Goal: Transaction & Acquisition: Purchase product/service

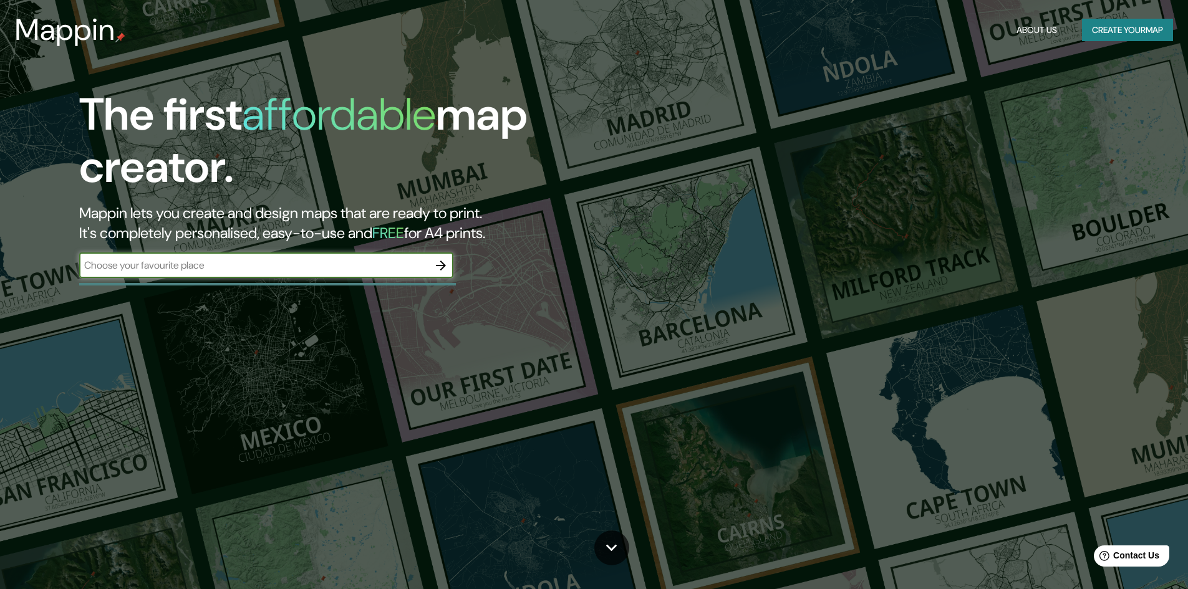
click at [324, 262] on input "text" at bounding box center [253, 265] width 349 height 14
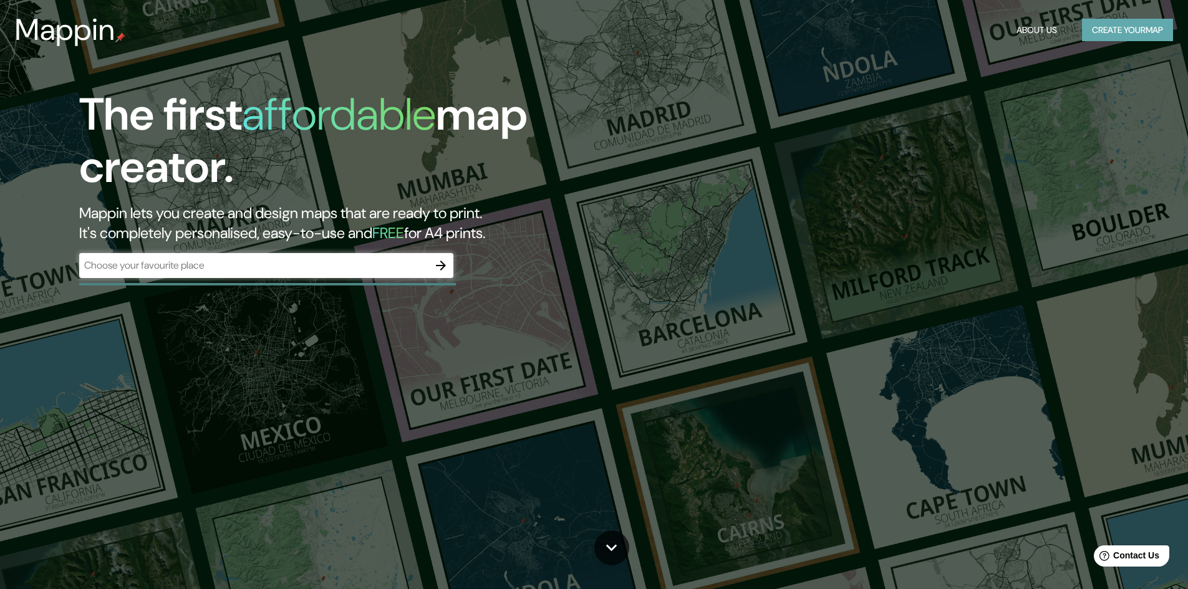
click at [1099, 29] on button "Create your map" at bounding box center [1127, 30] width 91 height 23
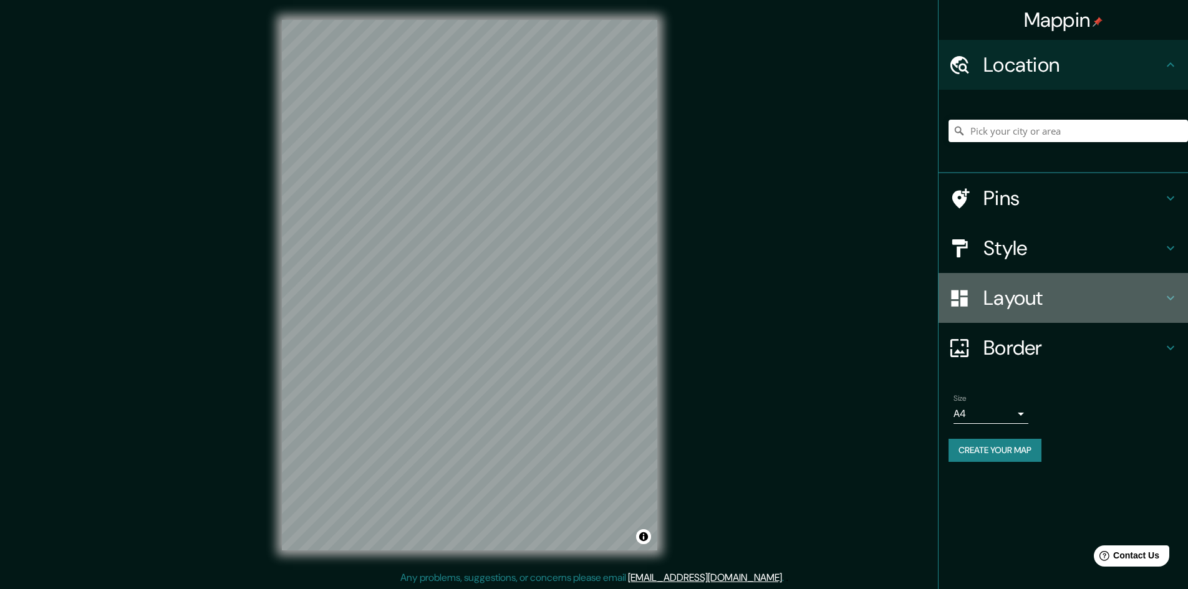
click at [1016, 291] on h4 "Layout" at bounding box center [1074, 298] width 180 height 25
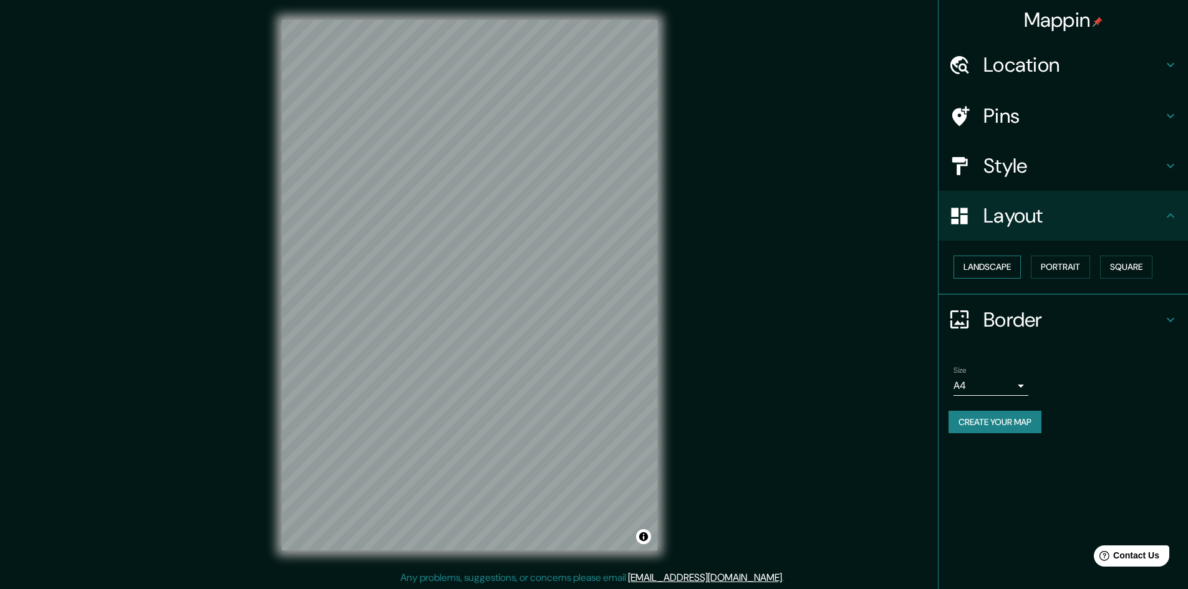
click at [1003, 268] on button "Landscape" at bounding box center [987, 267] width 67 height 23
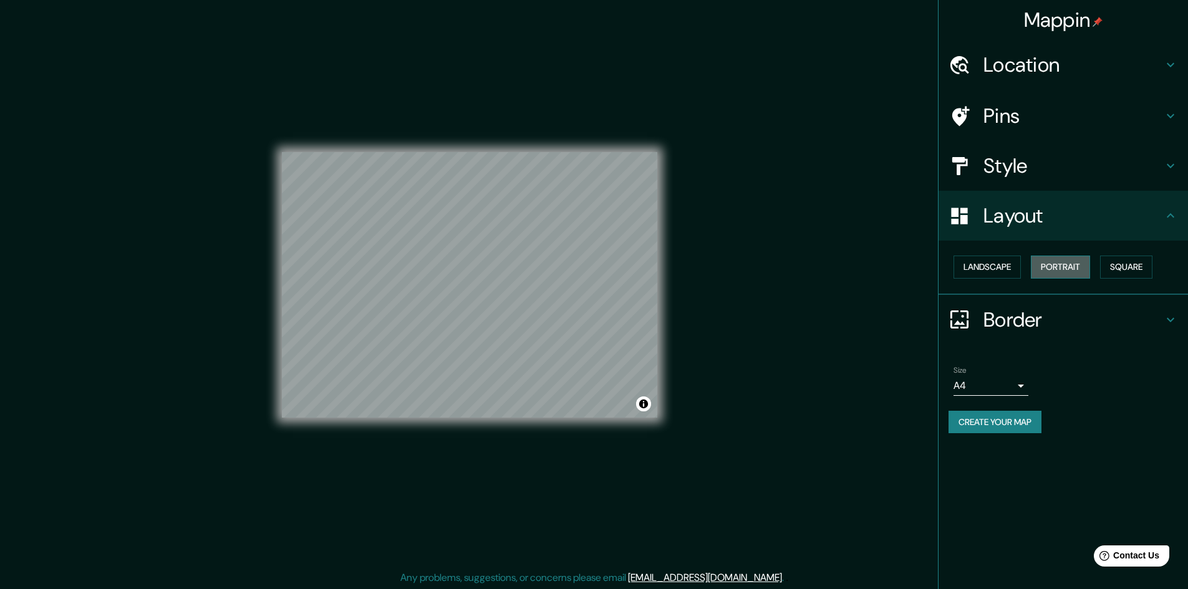
click at [1081, 263] on button "Portrait" at bounding box center [1060, 267] width 59 height 23
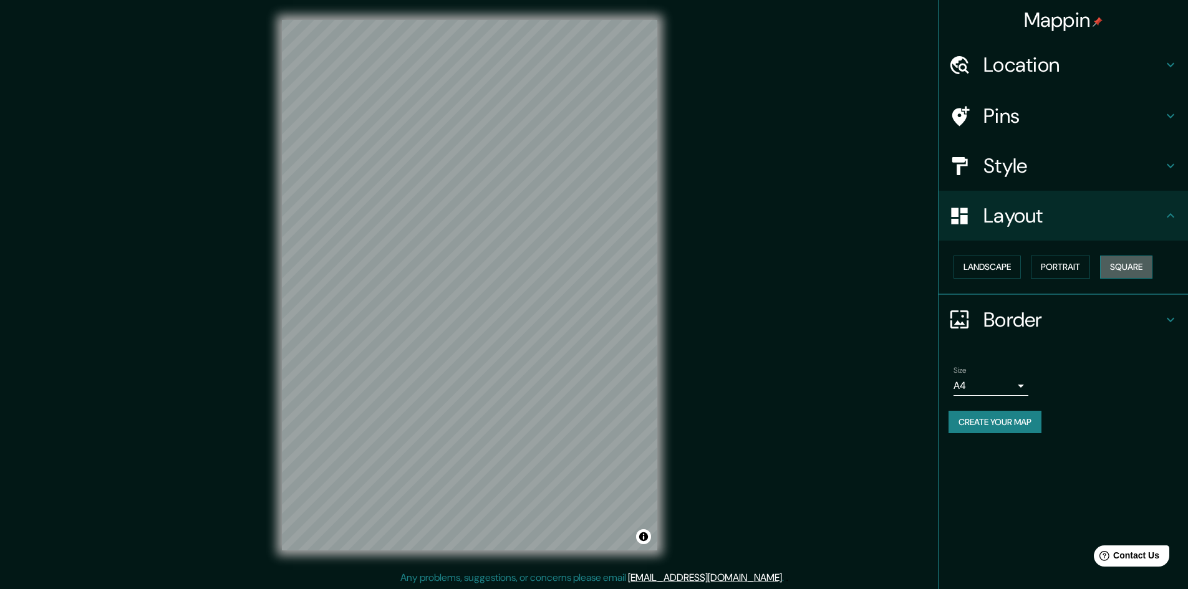
click at [1144, 265] on button "Square" at bounding box center [1126, 267] width 52 height 23
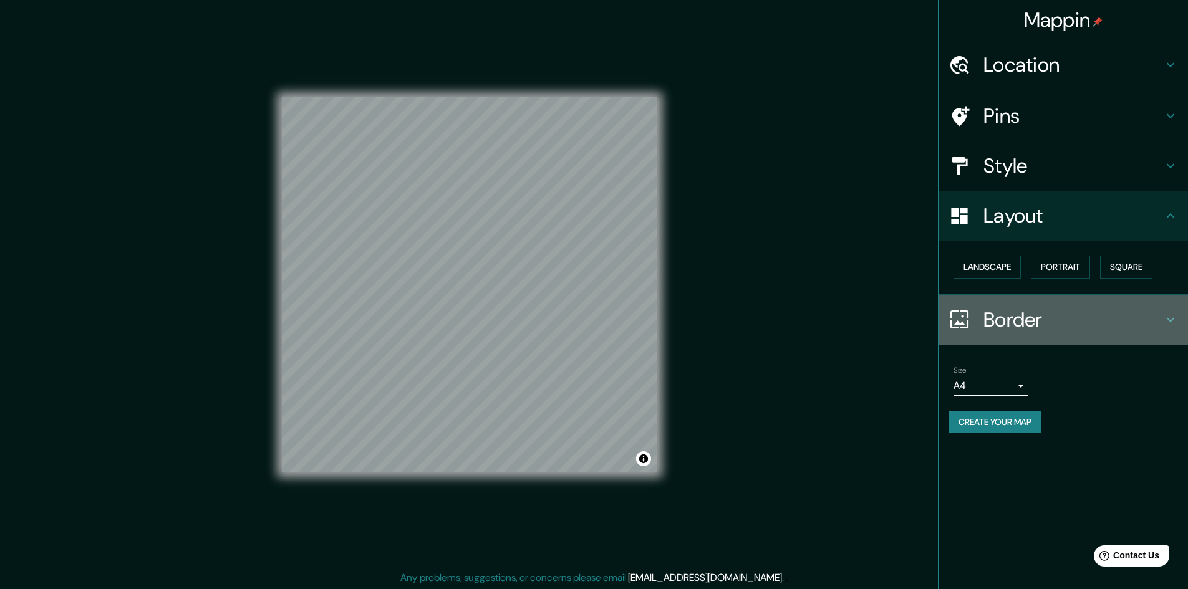
click at [1004, 326] on h4 "Border" at bounding box center [1074, 320] width 180 height 25
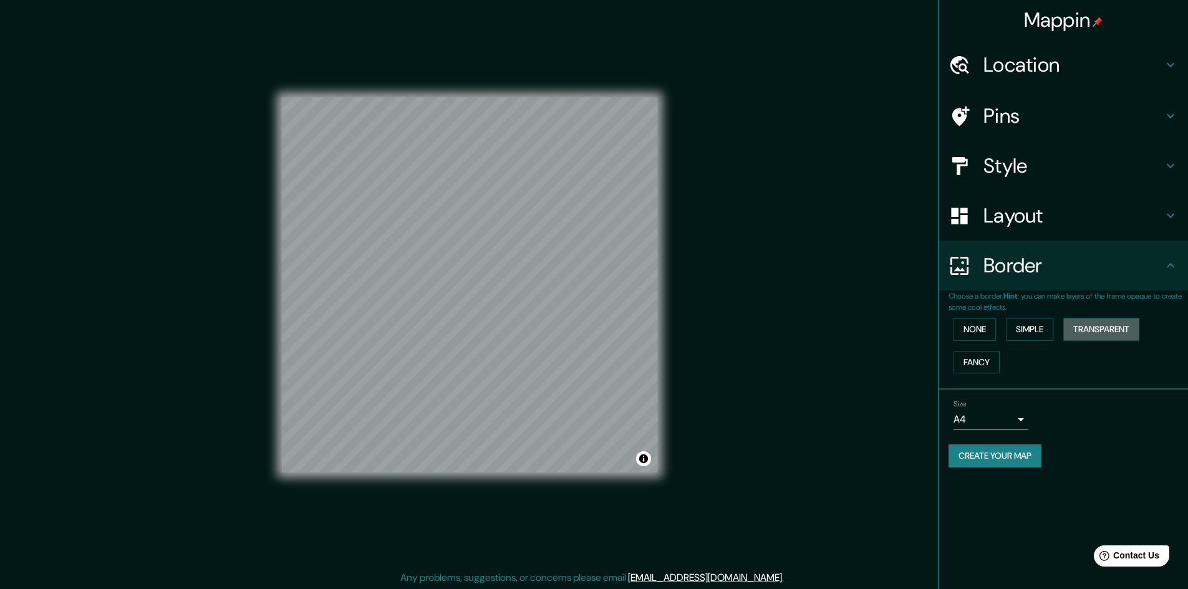
drag, startPoint x: 1102, startPoint y: 332, endPoint x: 1067, endPoint y: 343, distance: 36.5
click at [1099, 334] on button "Transparent" at bounding box center [1102, 329] width 76 height 23
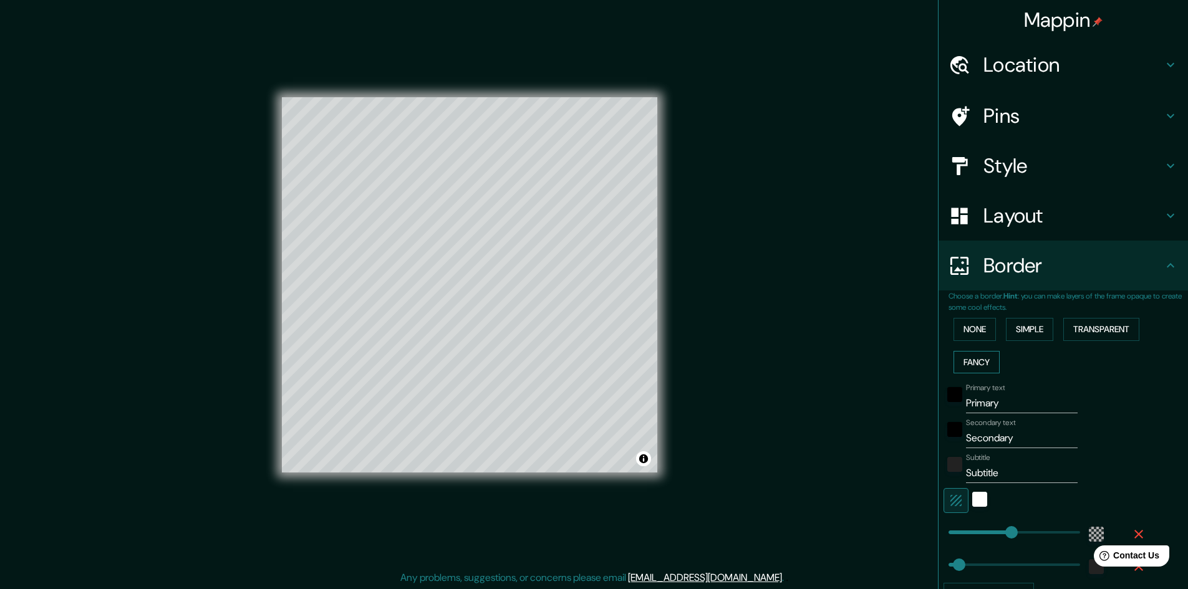
click at [982, 363] on button "Fancy" at bounding box center [977, 362] width 46 height 23
click at [981, 361] on button "Fancy" at bounding box center [977, 362] width 46 height 23
type input "241"
type input "48"
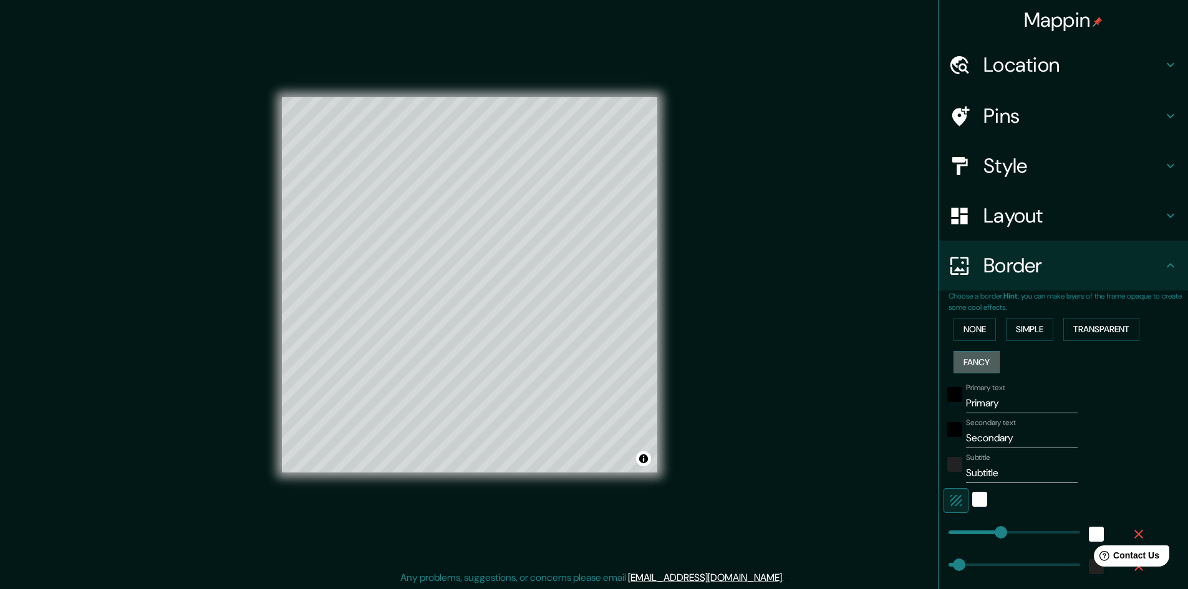
type input "24"
click at [949, 394] on div "black" at bounding box center [955, 394] width 15 height 15
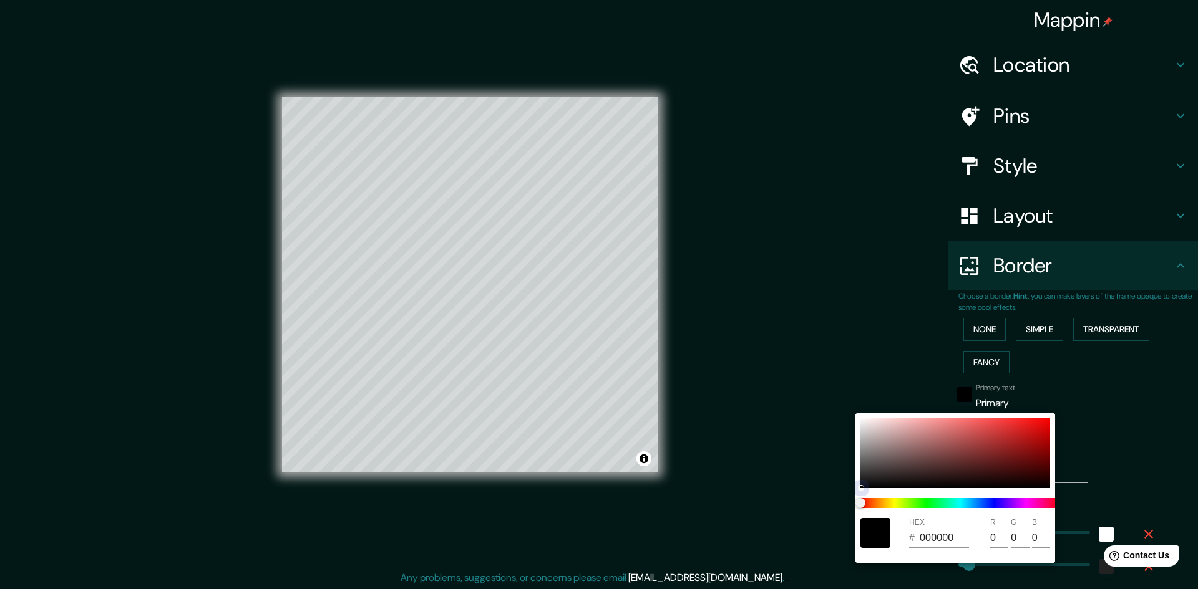
type input "241"
type input "48"
type input "24"
type input "191818"
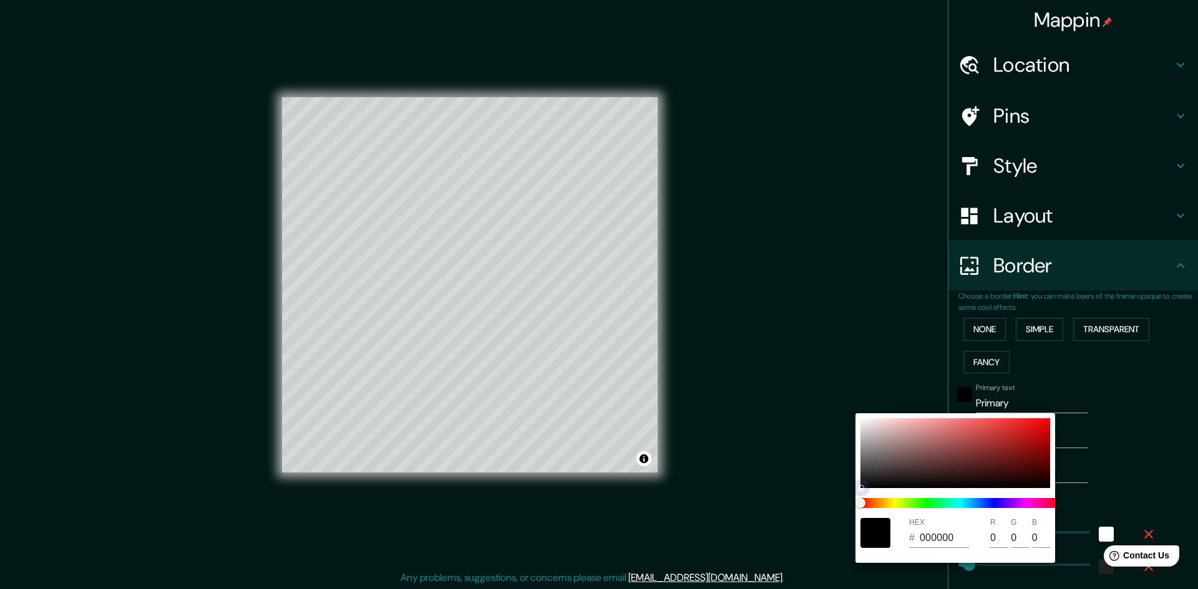
type input "25"
type input "24"
type input "241"
type input "48"
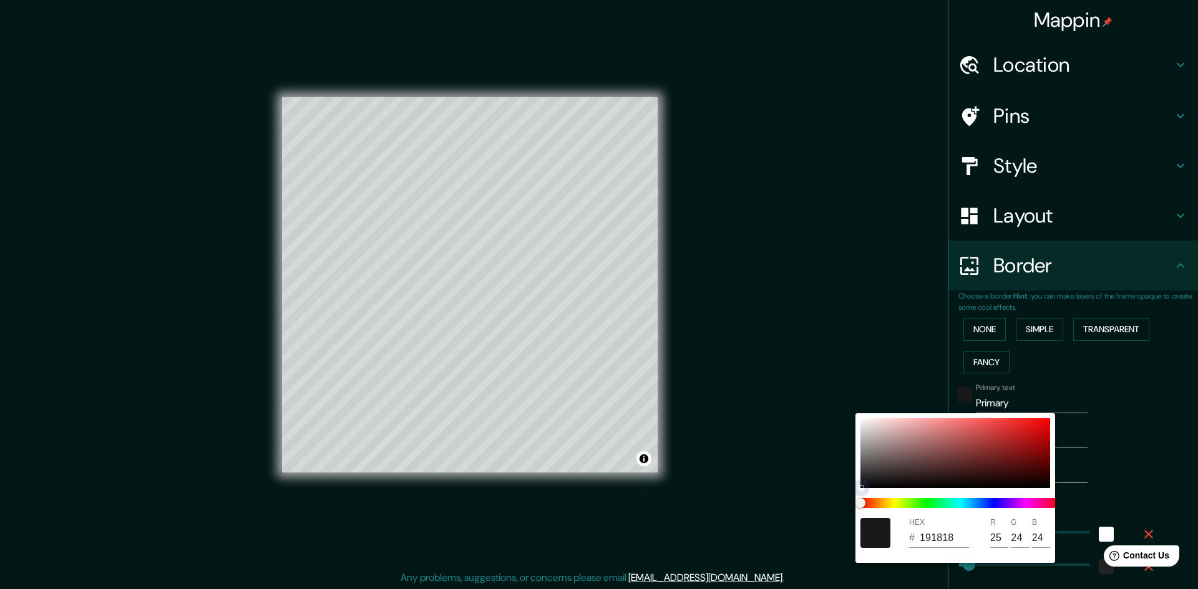
type input "48"
type input "24"
type input "1E1C1C"
type input "30"
type input "28"
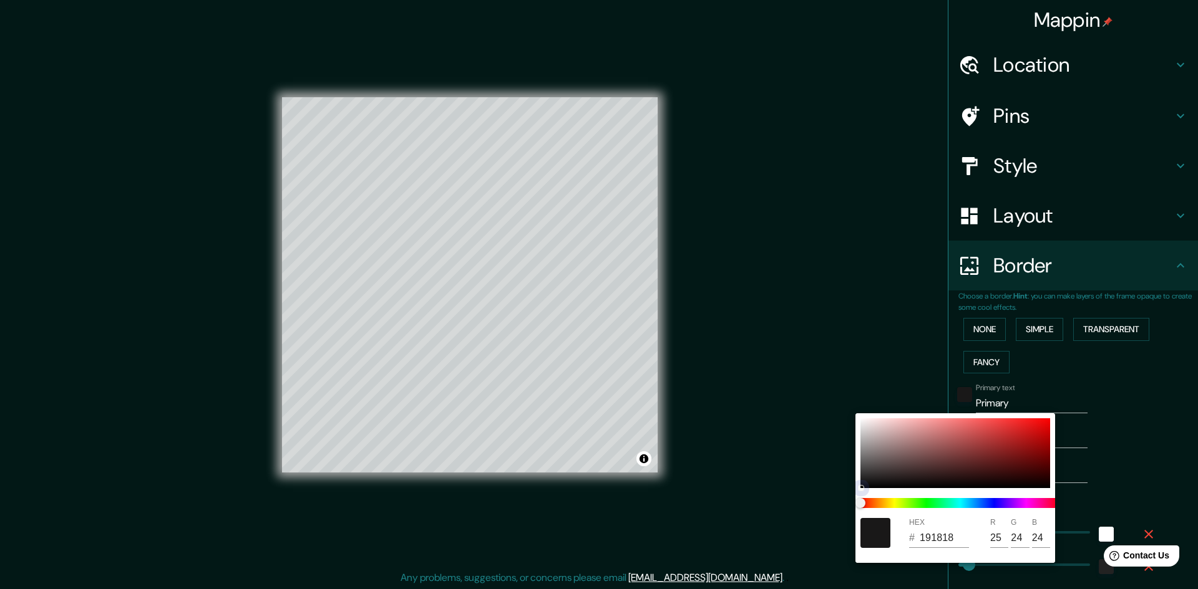
type input "28"
type input "241"
type input "48"
type input "24"
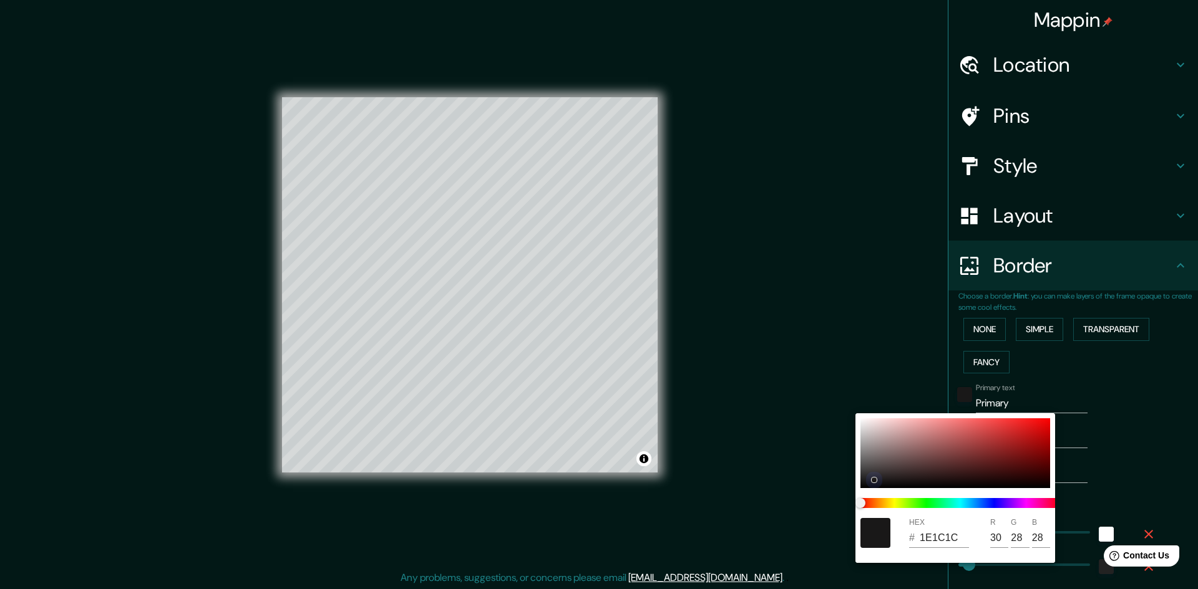
type input "201E1E"
type input "32"
type input "30"
type input "241"
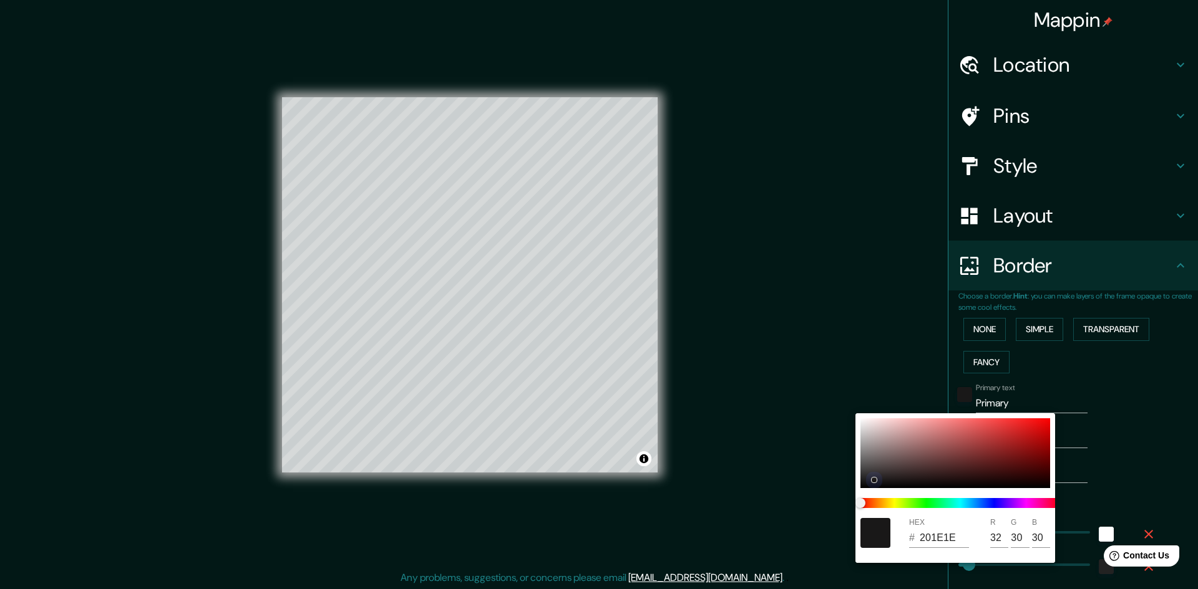
type input "48"
type input "24"
type input "222020"
type input "34"
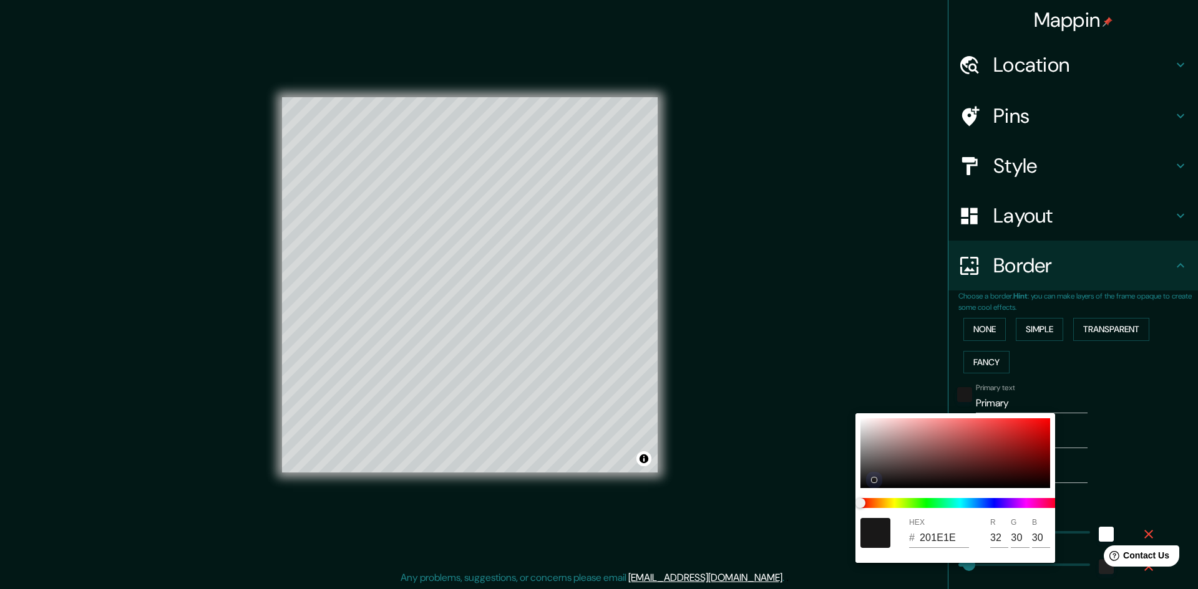
type input "32"
type input "241"
type input "48"
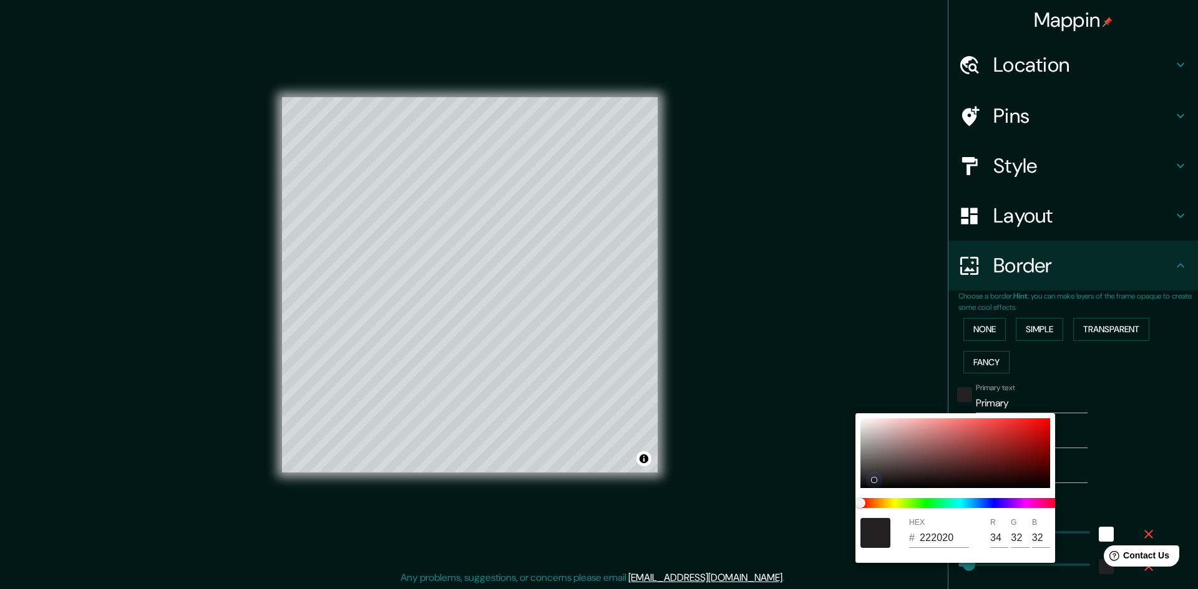
type input "24"
type input "272323"
type input "39"
type input "35"
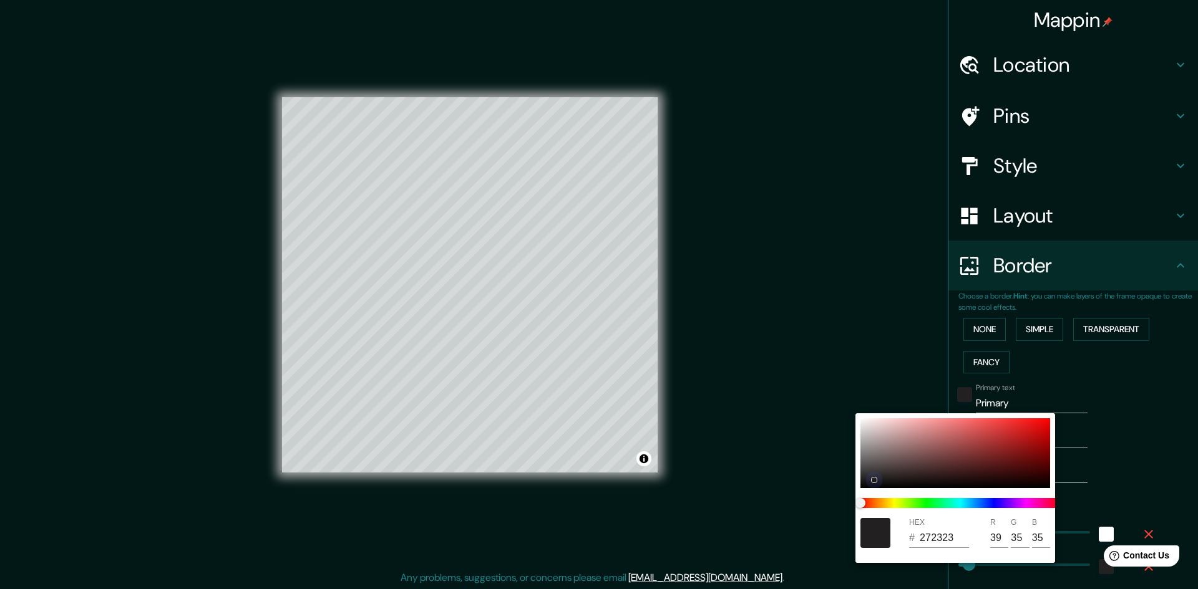
type input "241"
type input "48"
type input "24"
type input "241"
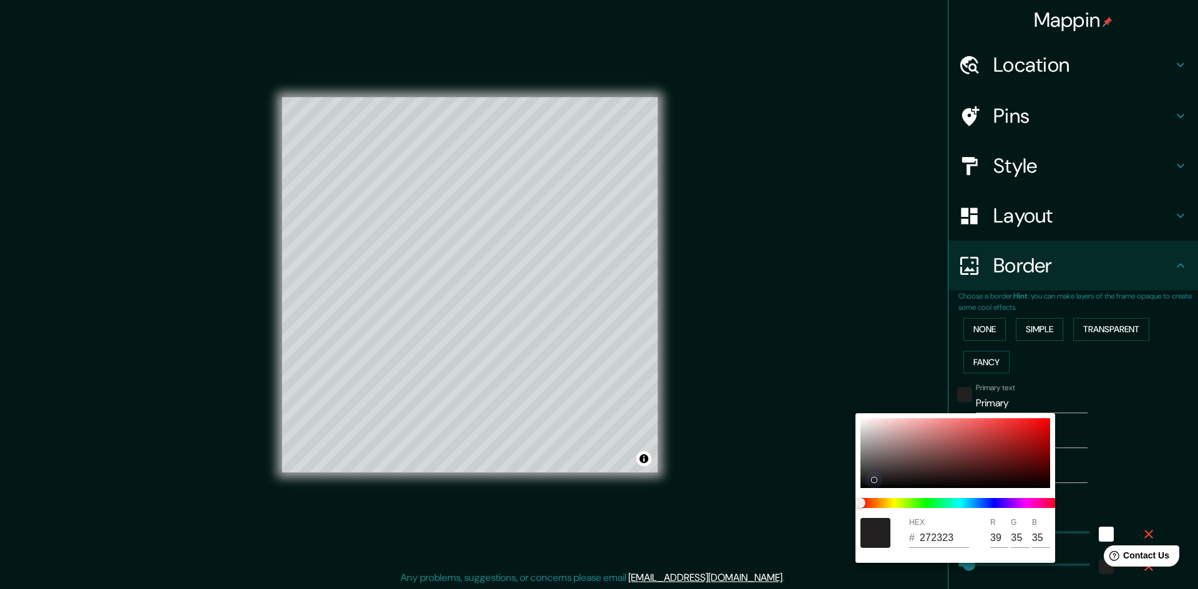
type input "48"
type input "24"
type input "2C2727"
type input "44"
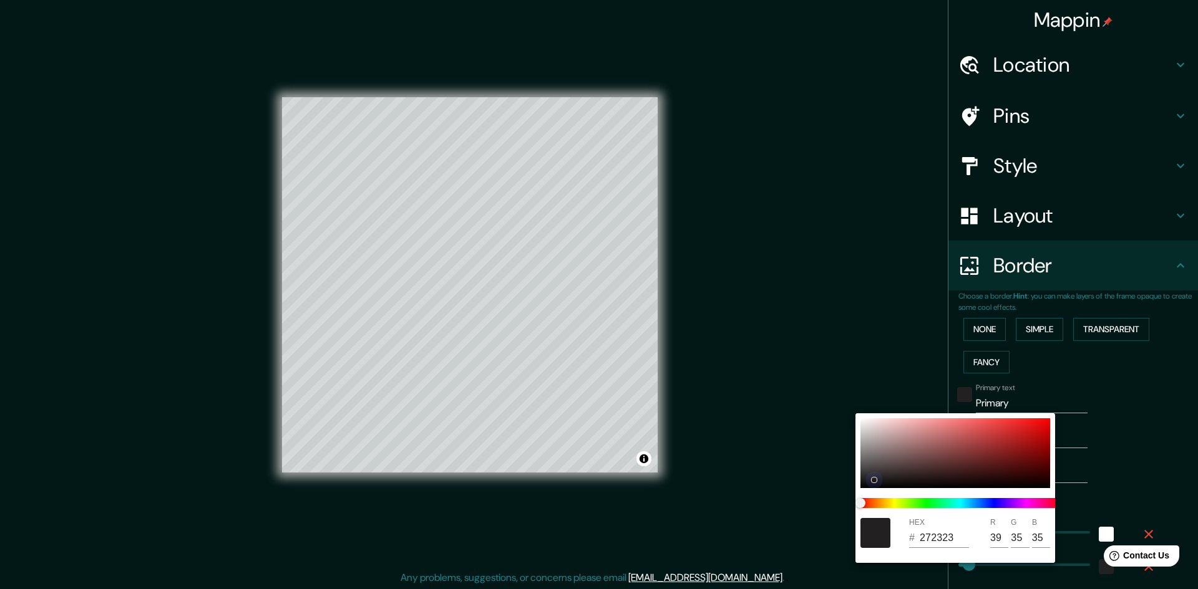
type input "39"
type input "241"
type input "48"
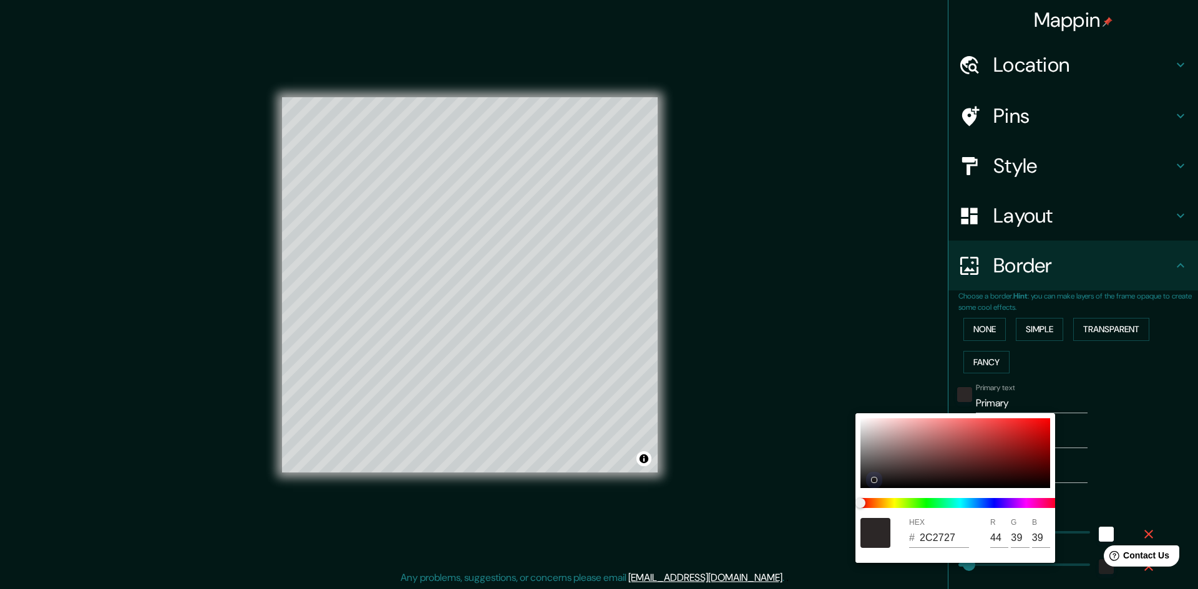
type input "24"
type input "302B2B"
type input "48"
type input "43"
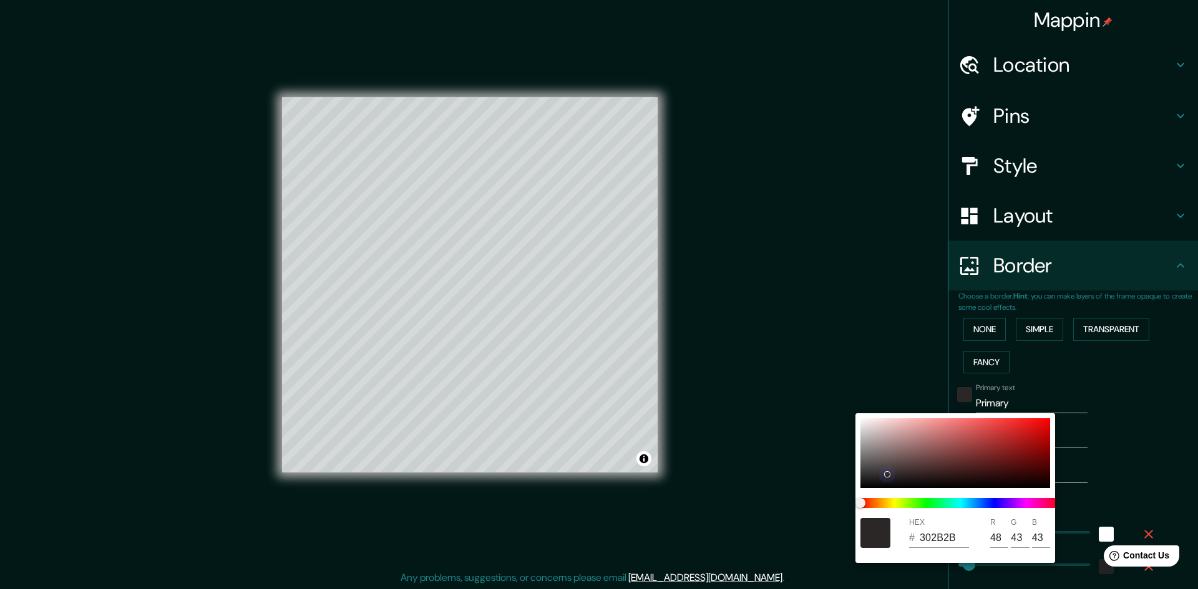
type input "241"
type input "48"
type input "24"
type input "332C2C"
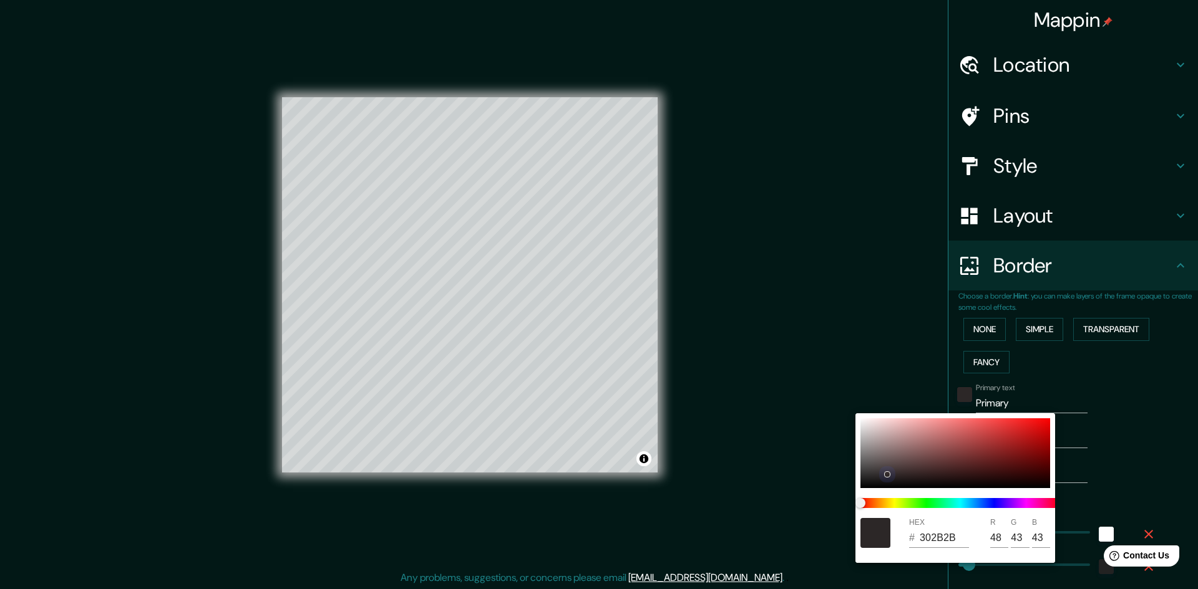
type input "51"
type input "44"
type input "241"
type input "48"
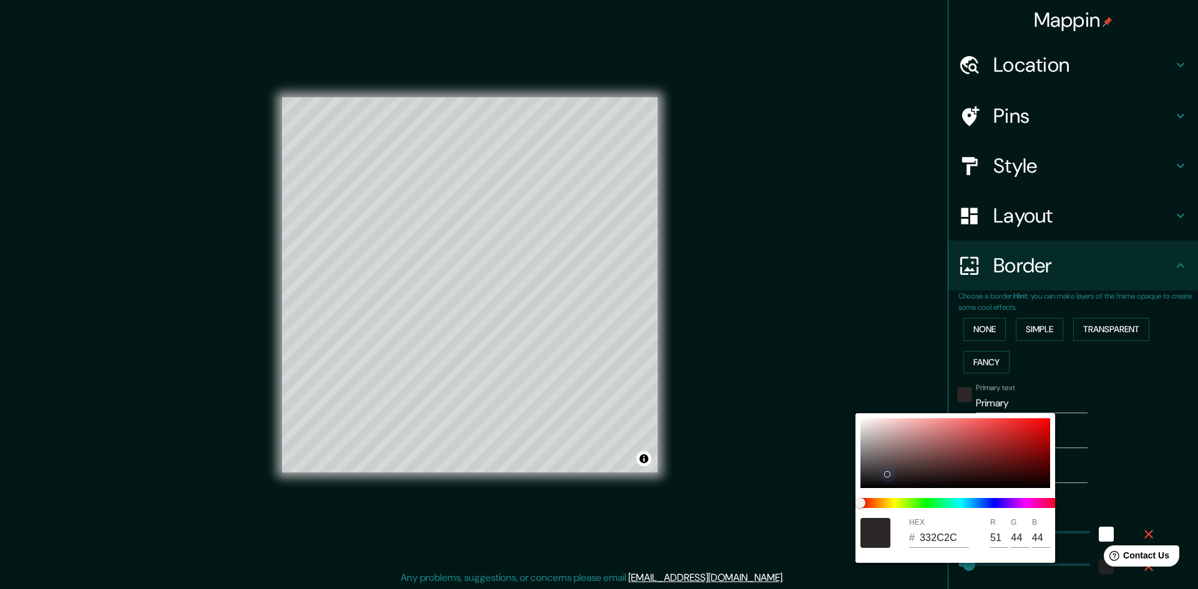
type input "48"
type input "24"
type input "393131"
type input "57"
type input "49"
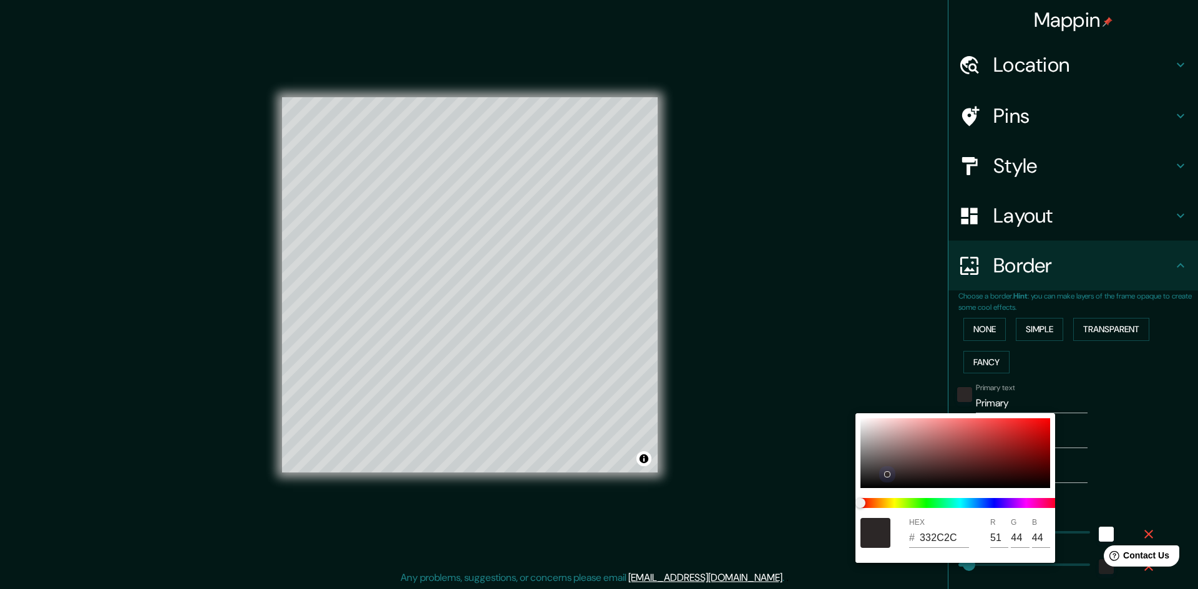
type input "49"
type input "241"
type input "48"
type input "24"
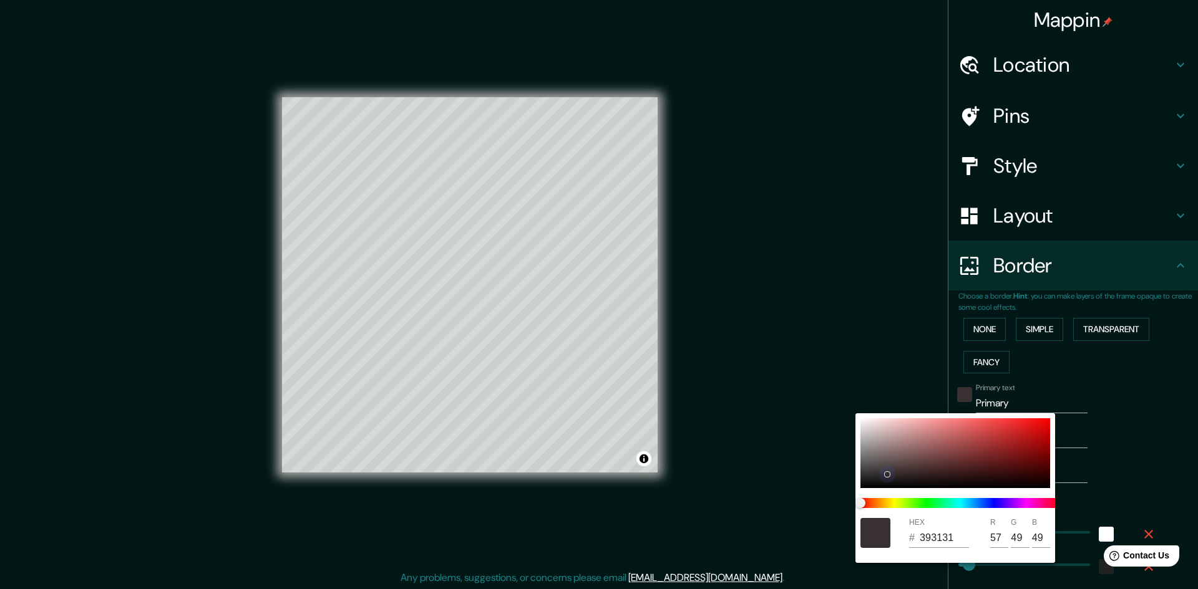
type input "3E3535"
type input "62"
type input "53"
type input "241"
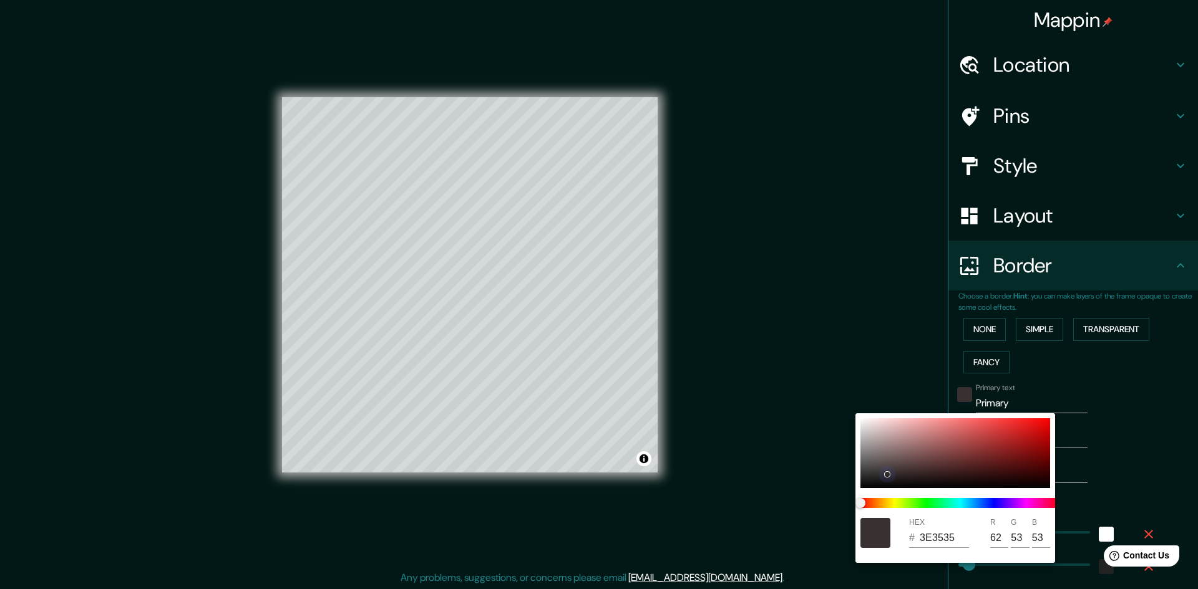
type input "48"
type input "24"
type input "403636"
type input "64"
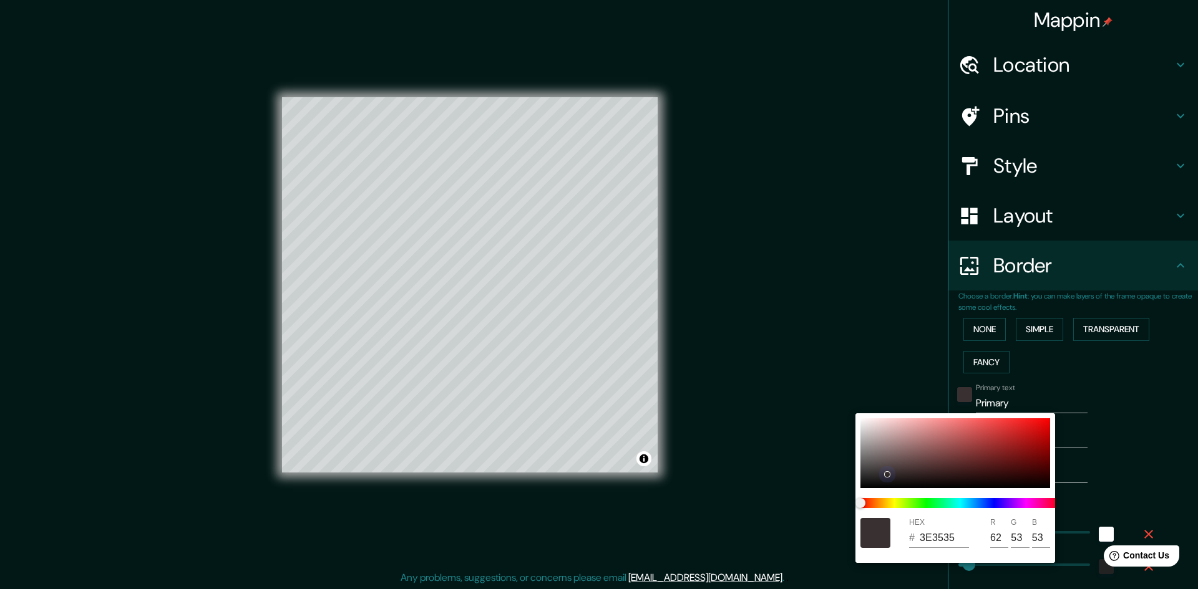
type input "54"
type input "241"
type input "48"
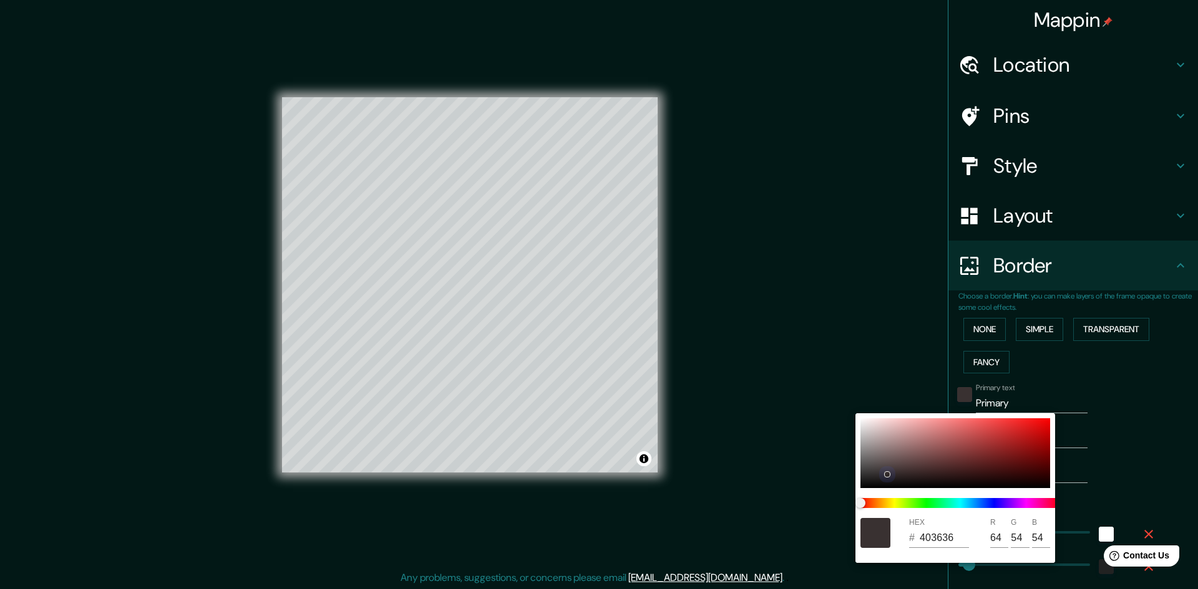
type input "24"
type input "433838"
type input "67"
type input "56"
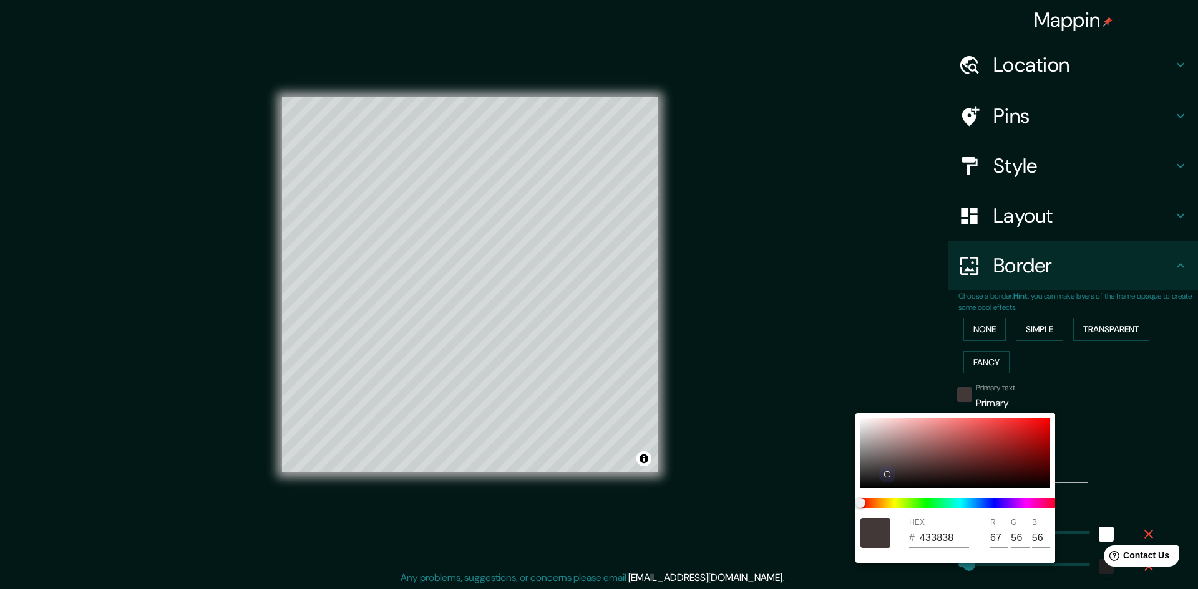
type input "241"
type input "48"
type input "24"
type input "453A3A"
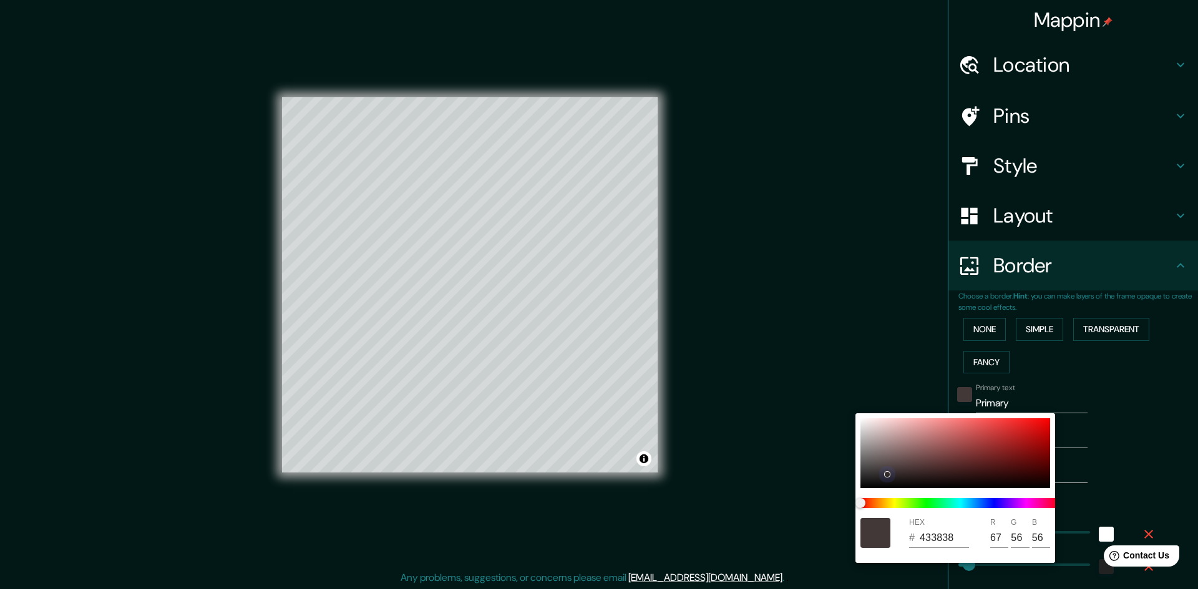
type input "69"
type input "58"
type input "241"
type input "48"
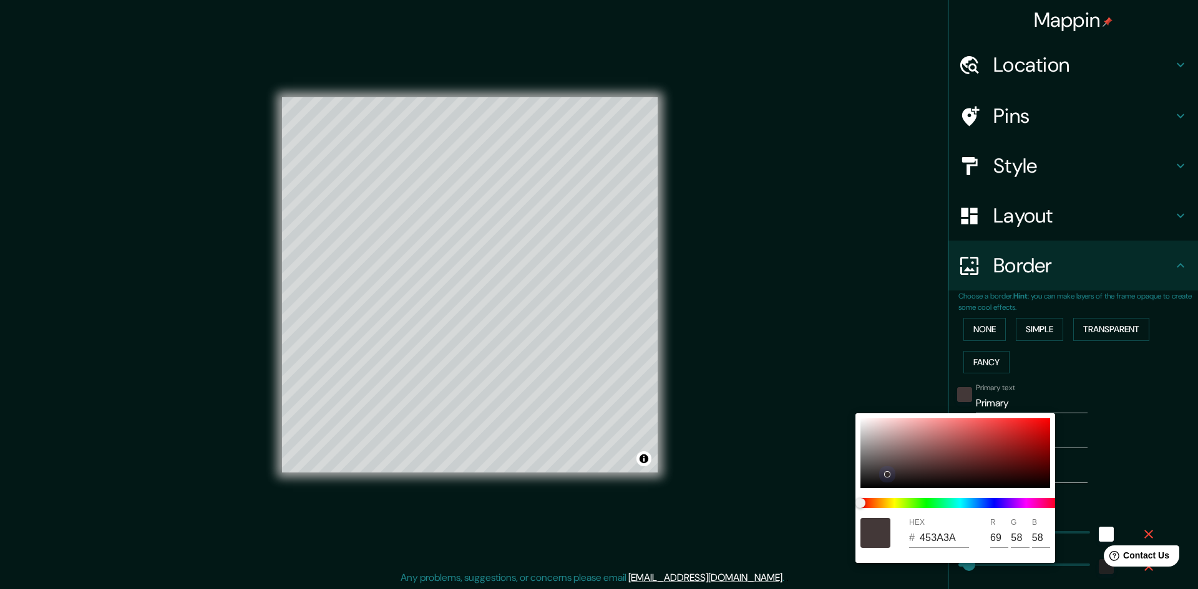
type input "48"
type input "24"
type input "473B3B"
type input "71"
type input "59"
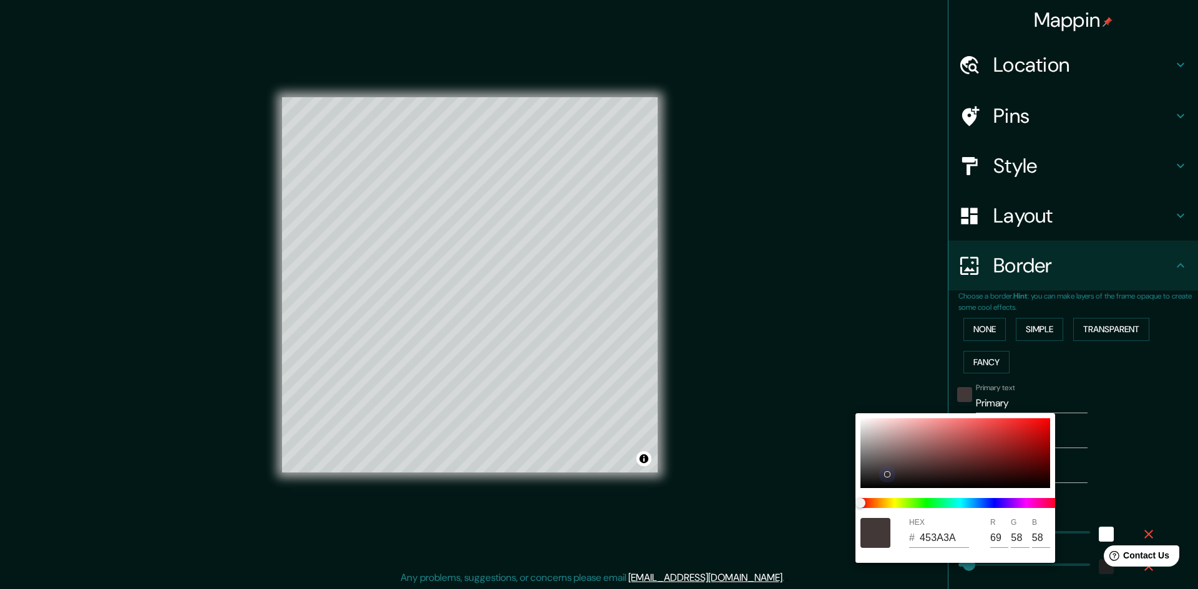
type input "59"
type input "241"
type input "48"
type input "24"
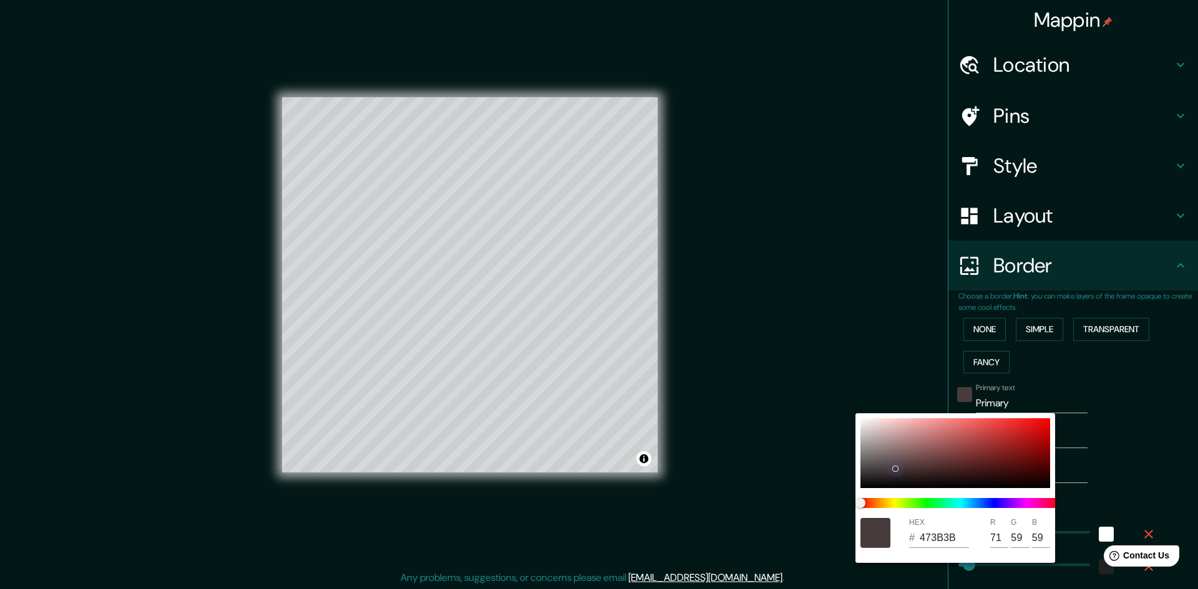
type input "241"
type input "48"
type input "24"
type input "473A3A"
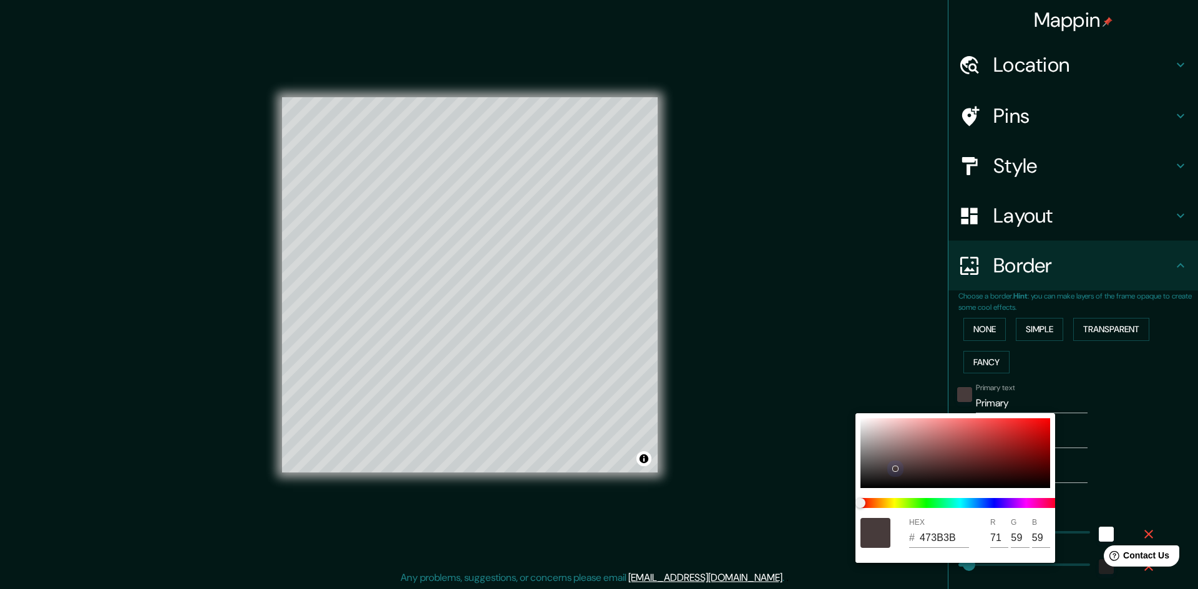
type input "58"
type input "241"
type input "48"
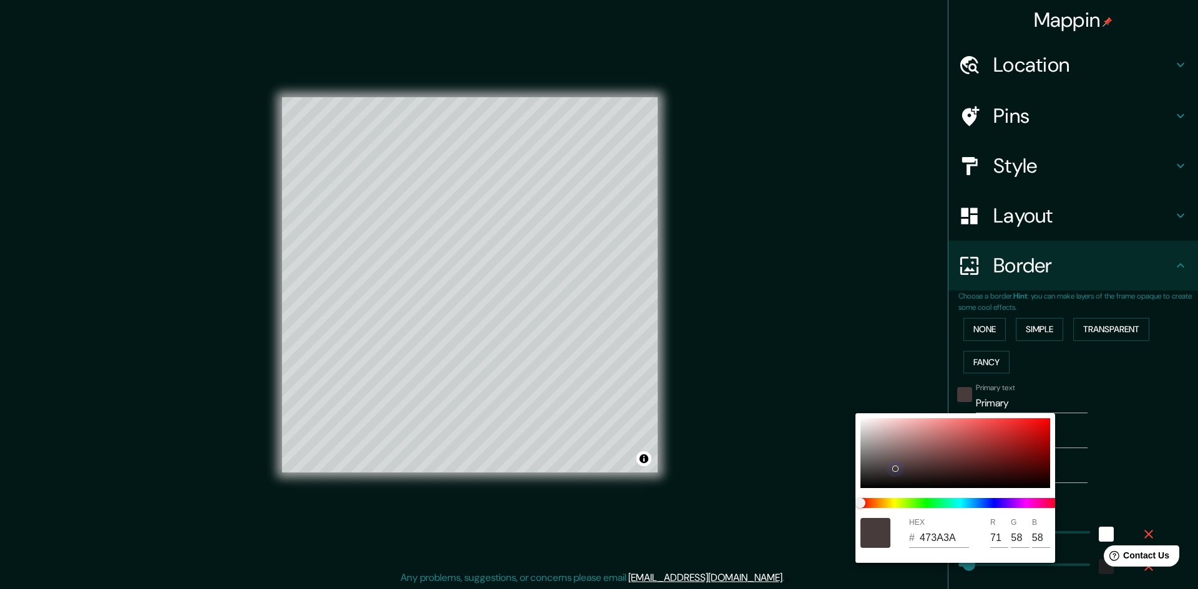
type input "24"
type input "473939"
type input "57"
type input "241"
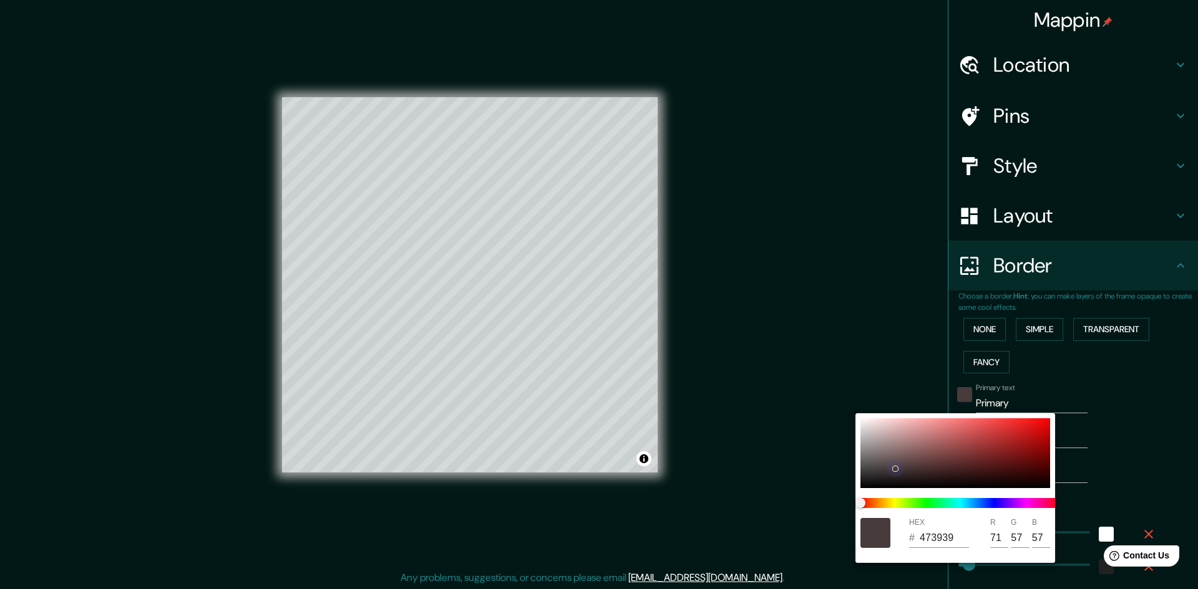
type input "48"
type input "24"
type input "4A3A3A"
type input "74"
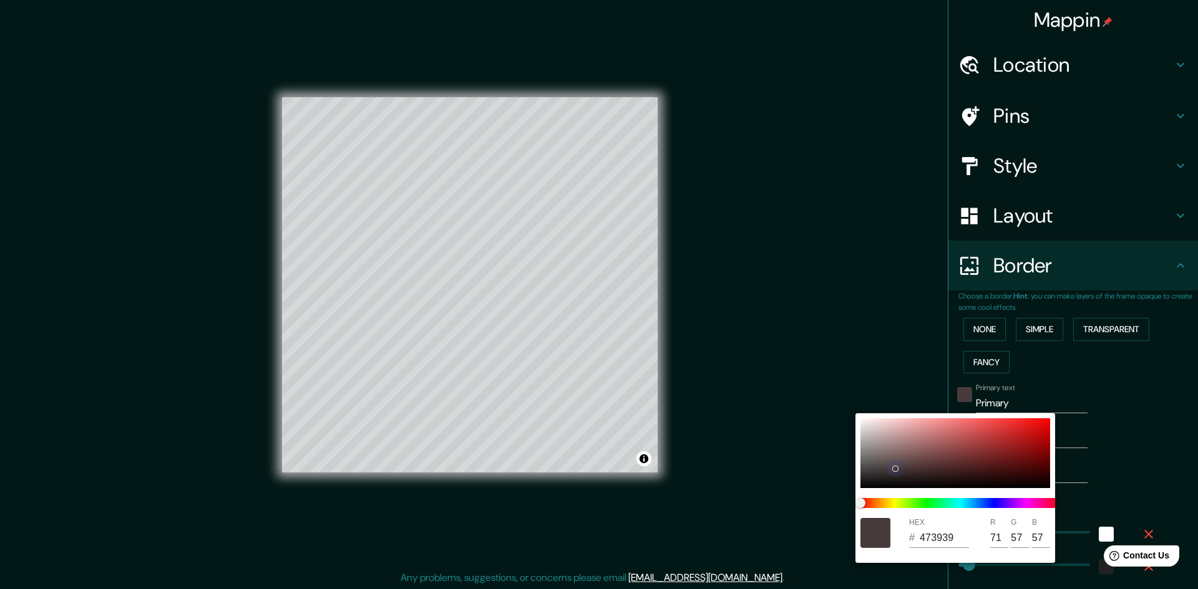
type input "58"
type input "241"
type input "48"
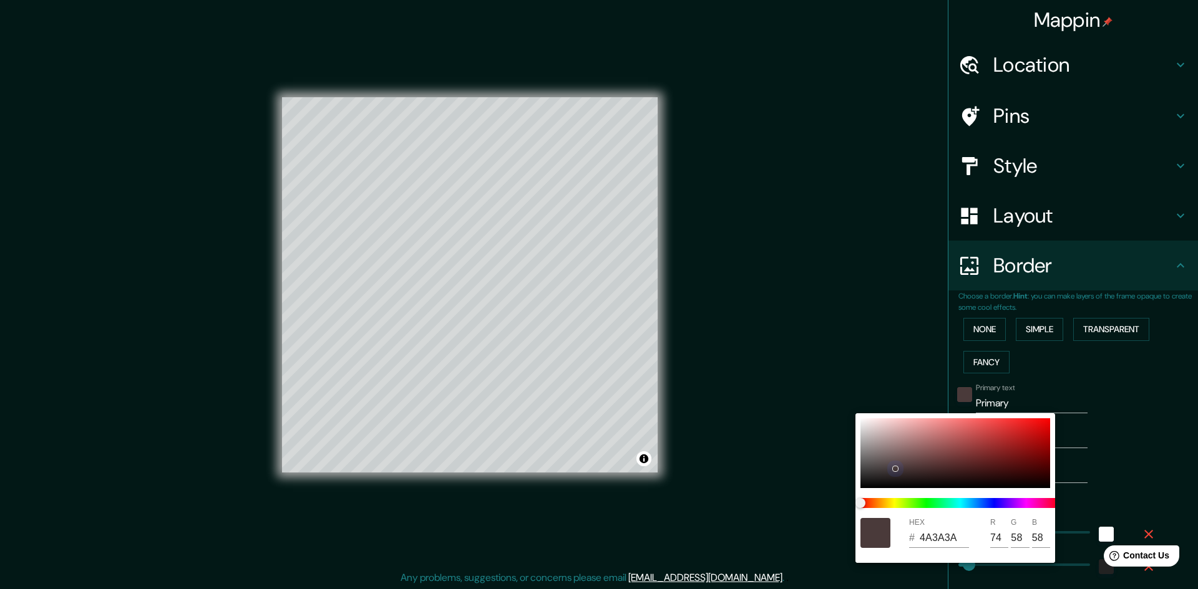
type input "24"
type input "4C3A3A"
type input "76"
type input "241"
type input "48"
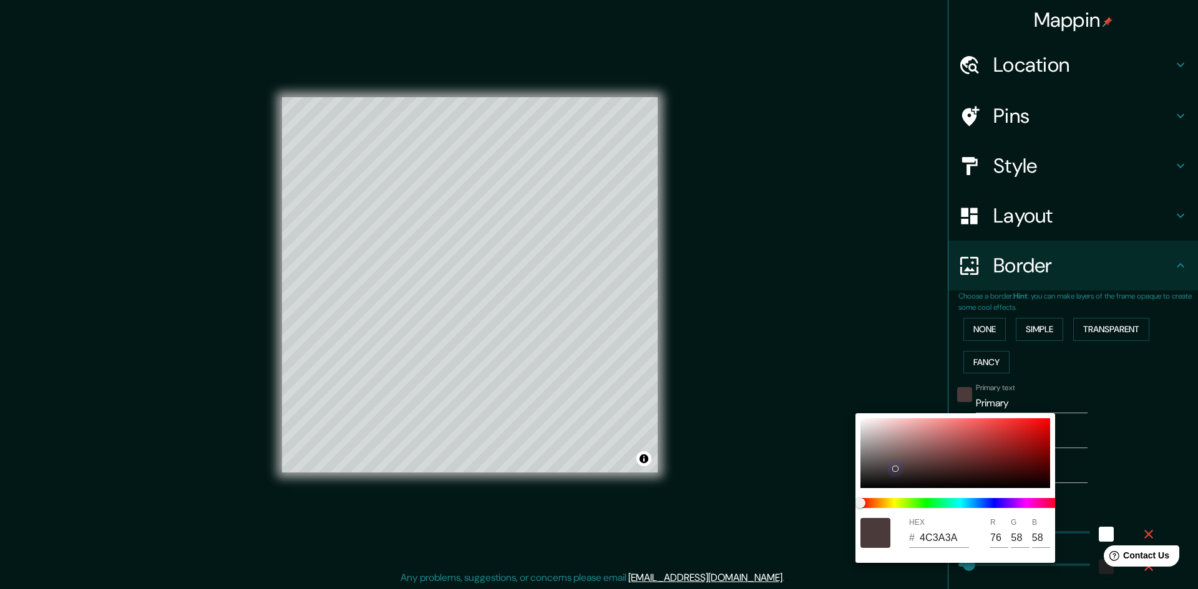
type input "48"
type input "24"
type input "4C3939"
type input "57"
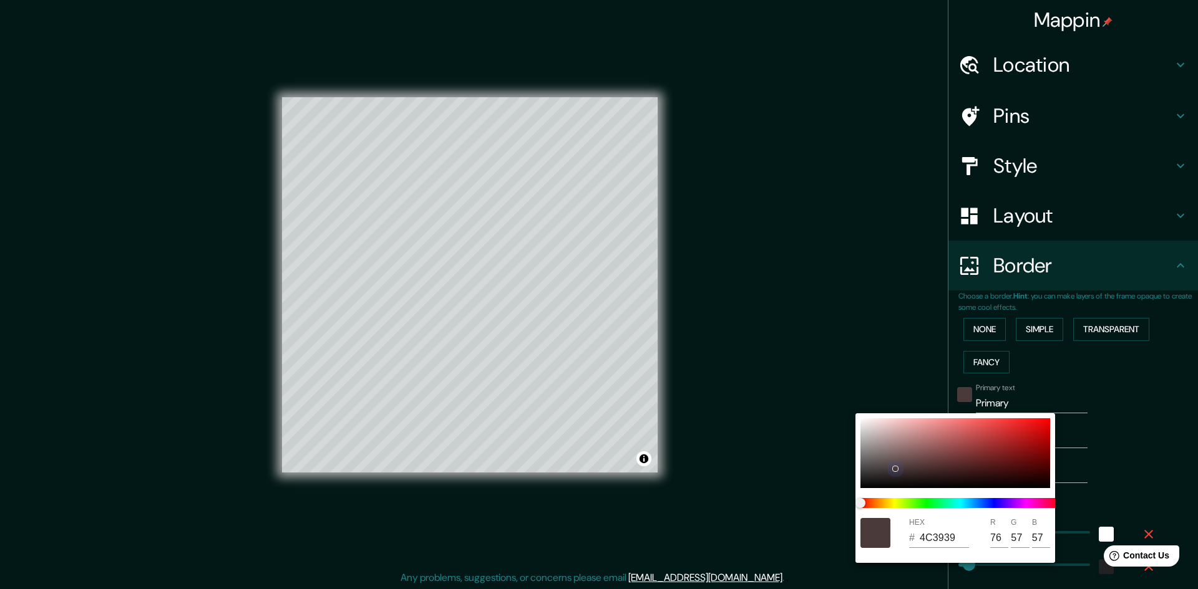
type input "241"
type input "48"
type input "24"
type input "4E3939"
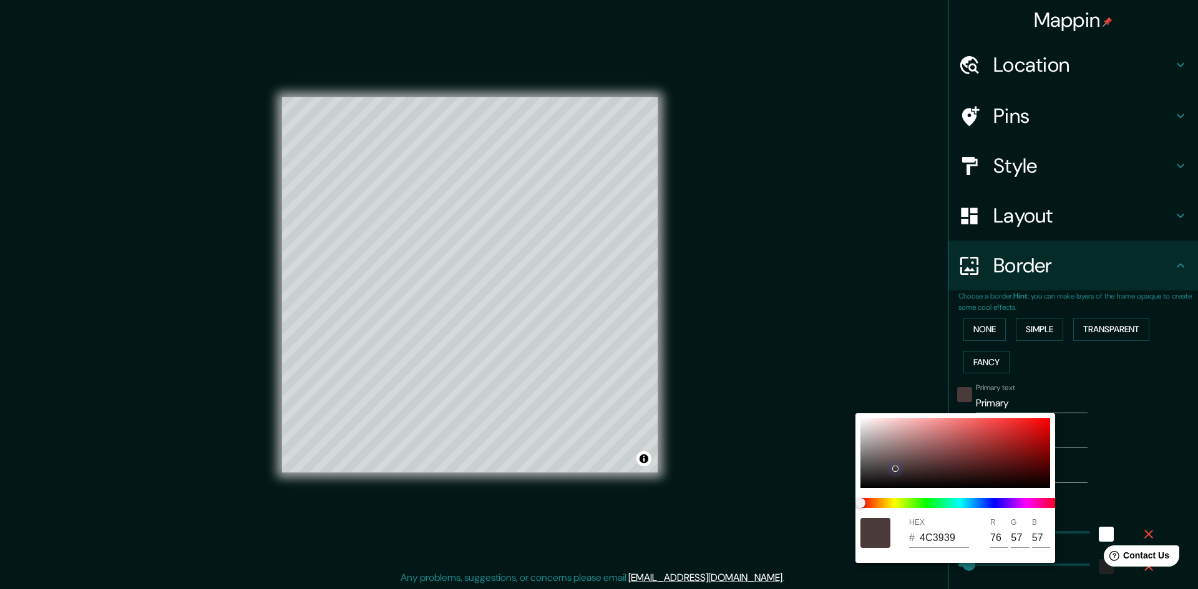
type input "78"
type input "241"
type input "48"
type input "24"
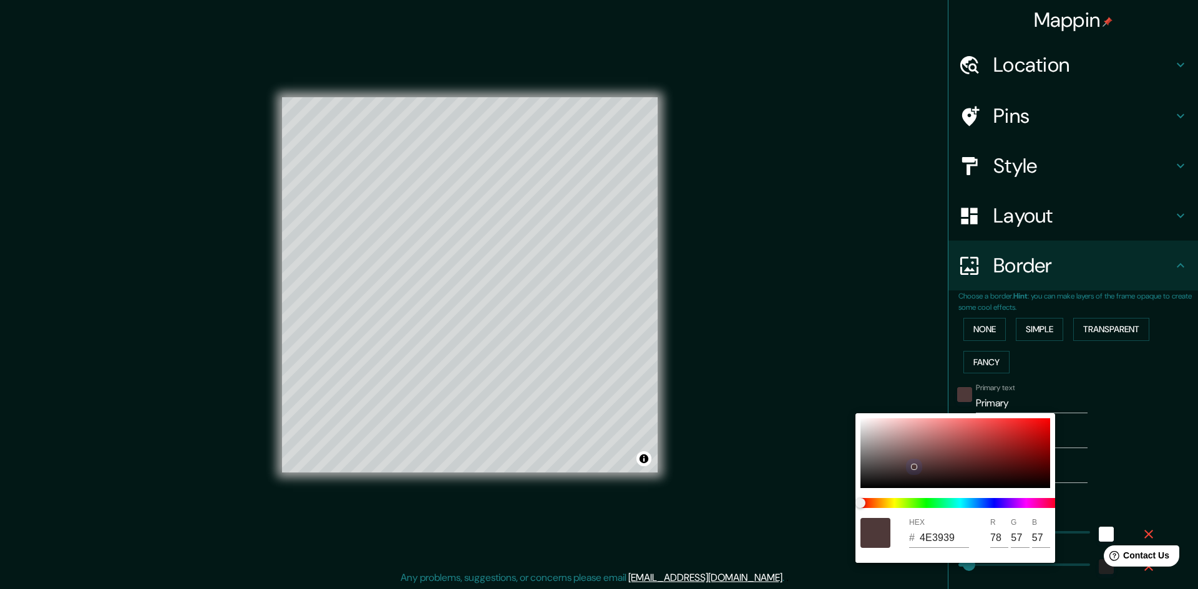
type input "241"
type input "48"
type input "24"
type input "4E3838"
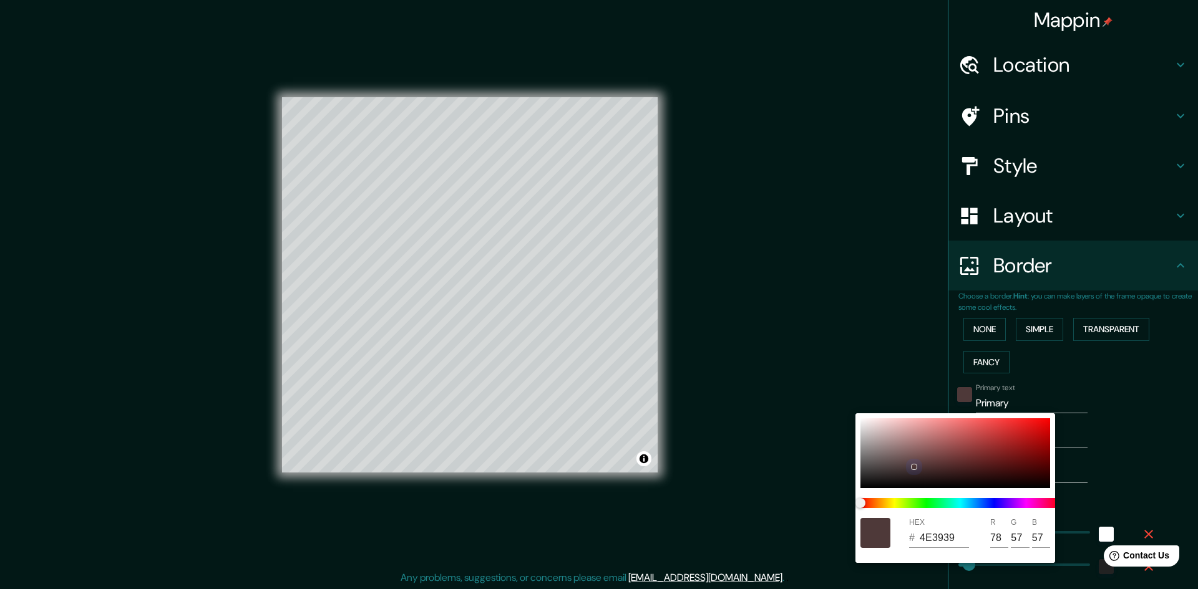
type input "56"
type input "241"
type input "48"
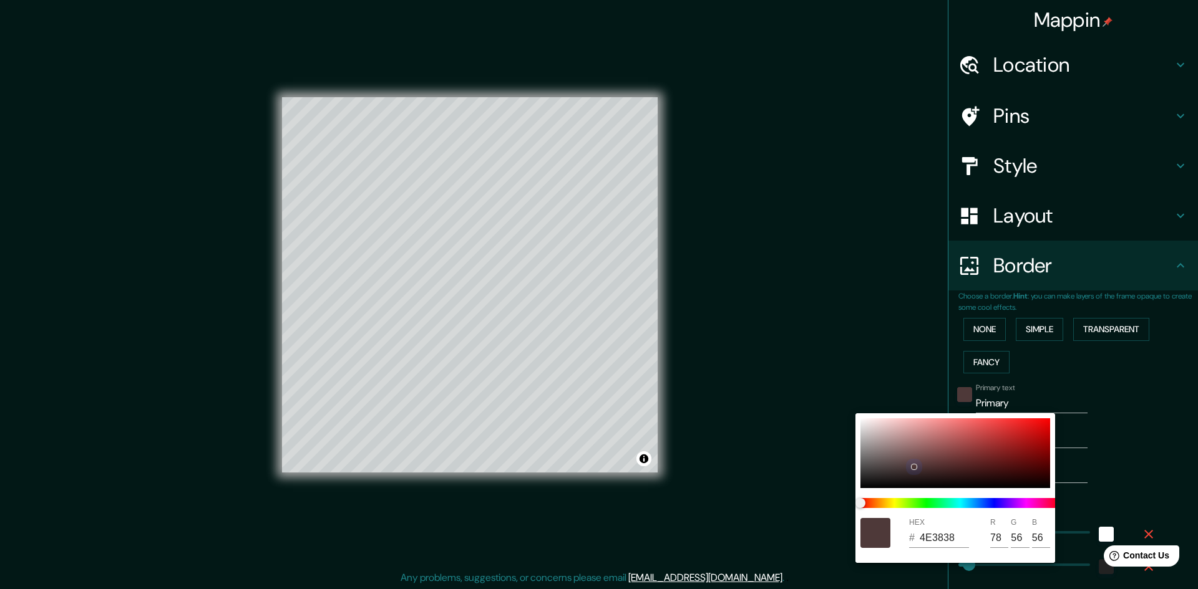
type input "24"
type input "4E3636"
type input "54"
type input "241"
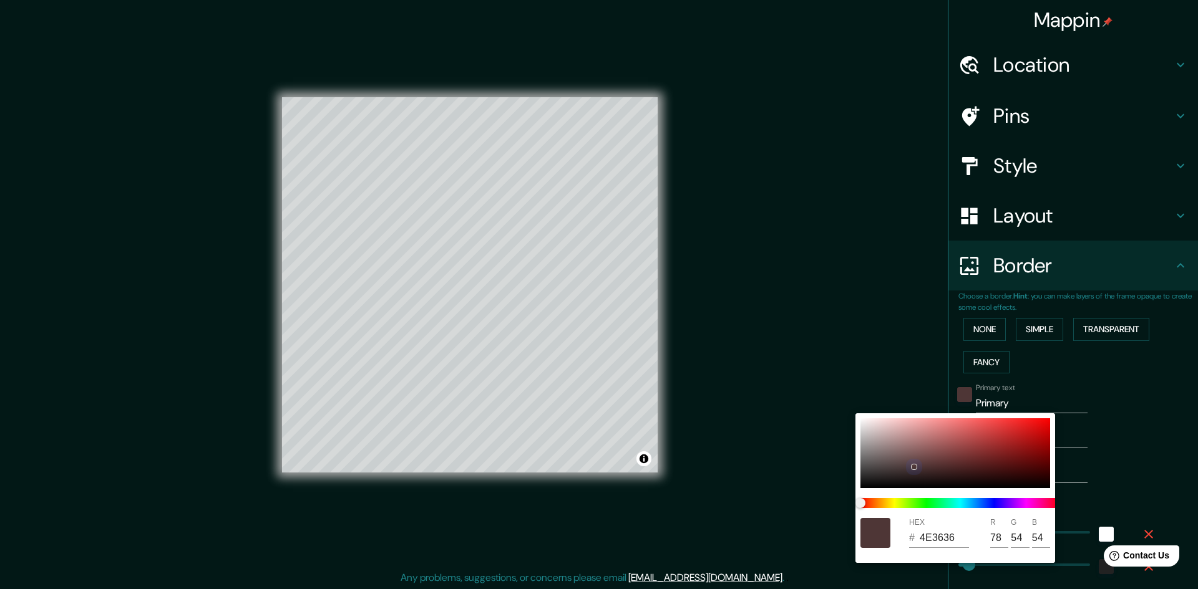
type input "48"
type input "24"
type input "4E3535"
type input "53"
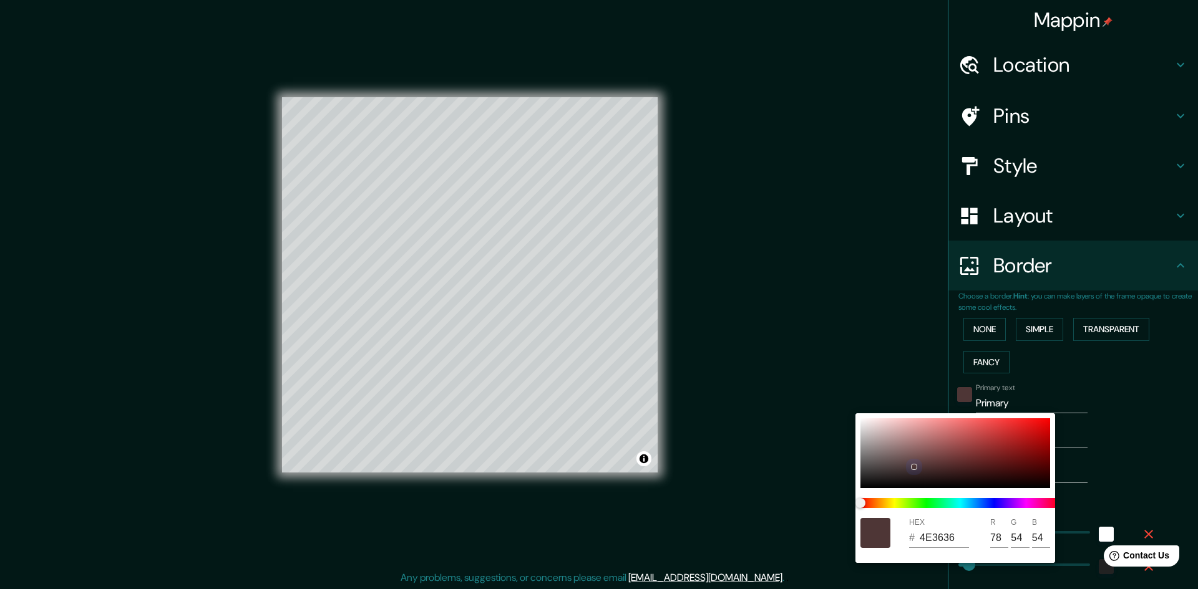
type input "53"
type input "241"
type input "48"
type input "24"
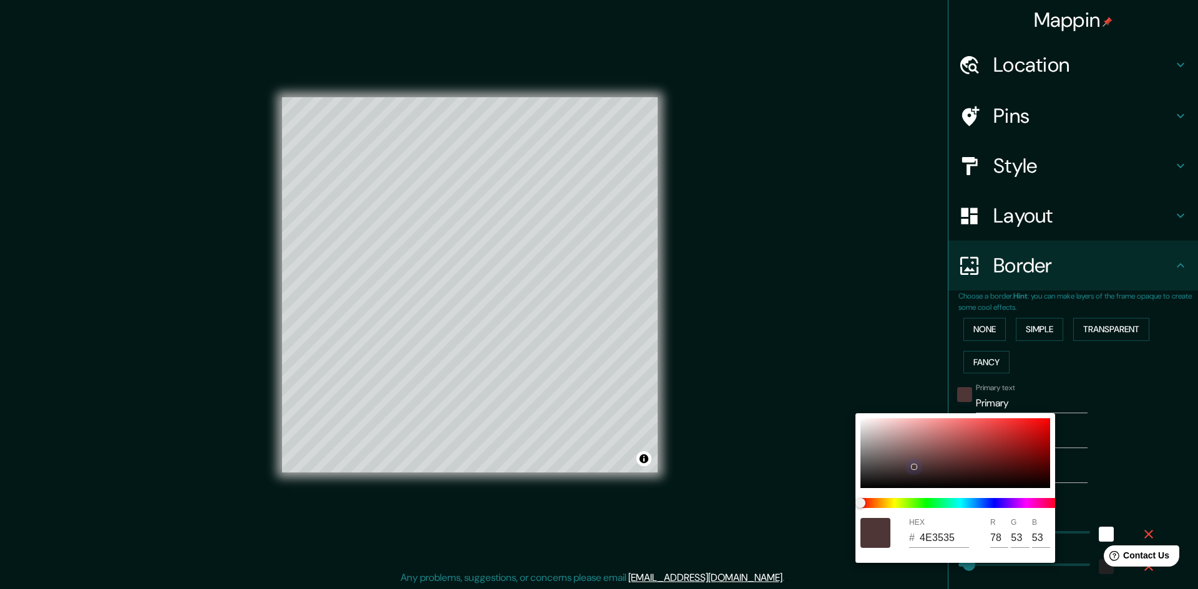
type input "4E3434"
type input "52"
type input "241"
type input "48"
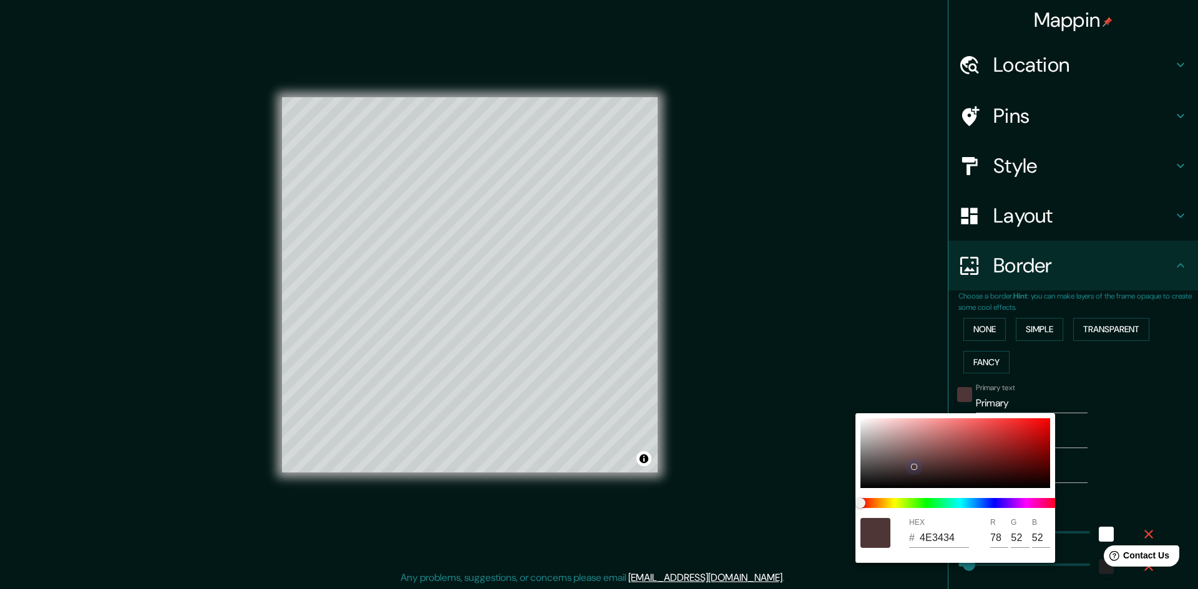
type input "48"
drag, startPoint x: 861, startPoint y: 488, endPoint x: 981, endPoint y: 447, distance: 126.6
click at [981, 447] on div at bounding box center [981, 446] width 5 height 5
click at [1071, 377] on div at bounding box center [599, 294] width 1198 height 589
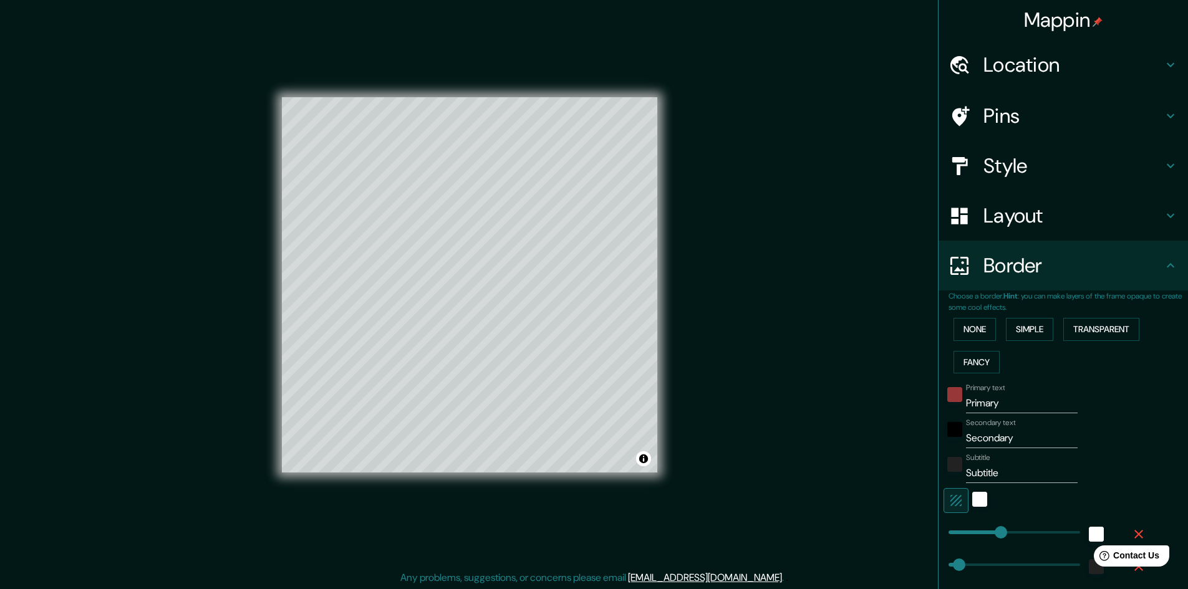
click at [976, 444] on input "Secondary" at bounding box center [1022, 439] width 112 height 20
click at [948, 429] on div "black" at bounding box center [955, 429] width 15 height 15
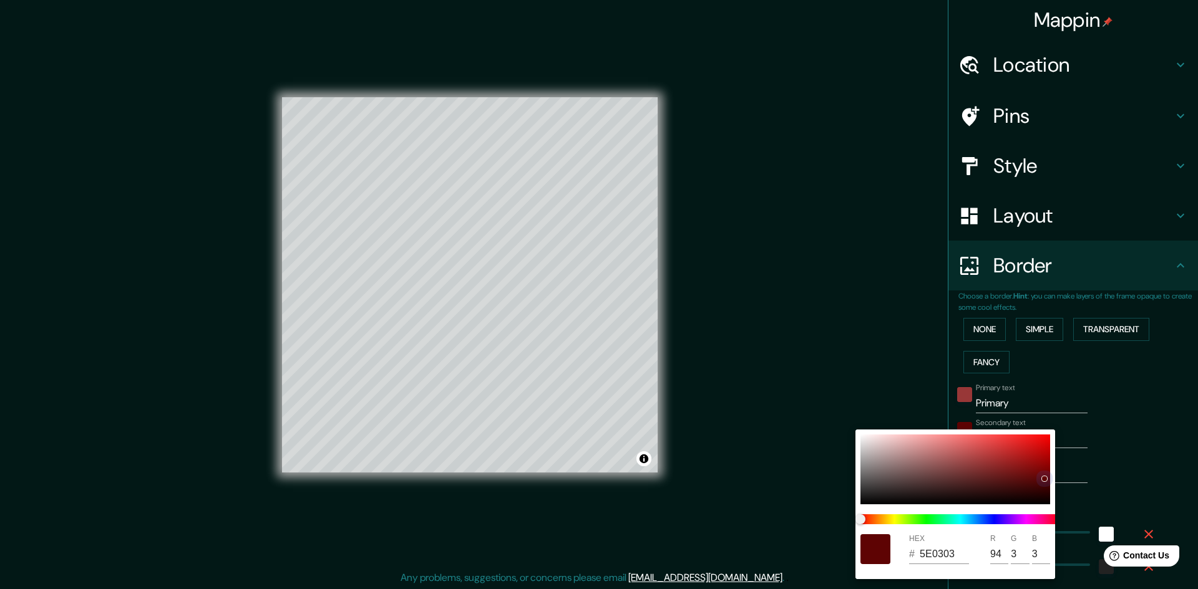
drag, startPoint x: 863, startPoint y: 502, endPoint x: 1044, endPoint y: 478, distance: 182.4
click at [1044, 478] on div at bounding box center [1044, 479] width 6 height 6
click at [852, 399] on div at bounding box center [599, 294] width 1198 height 589
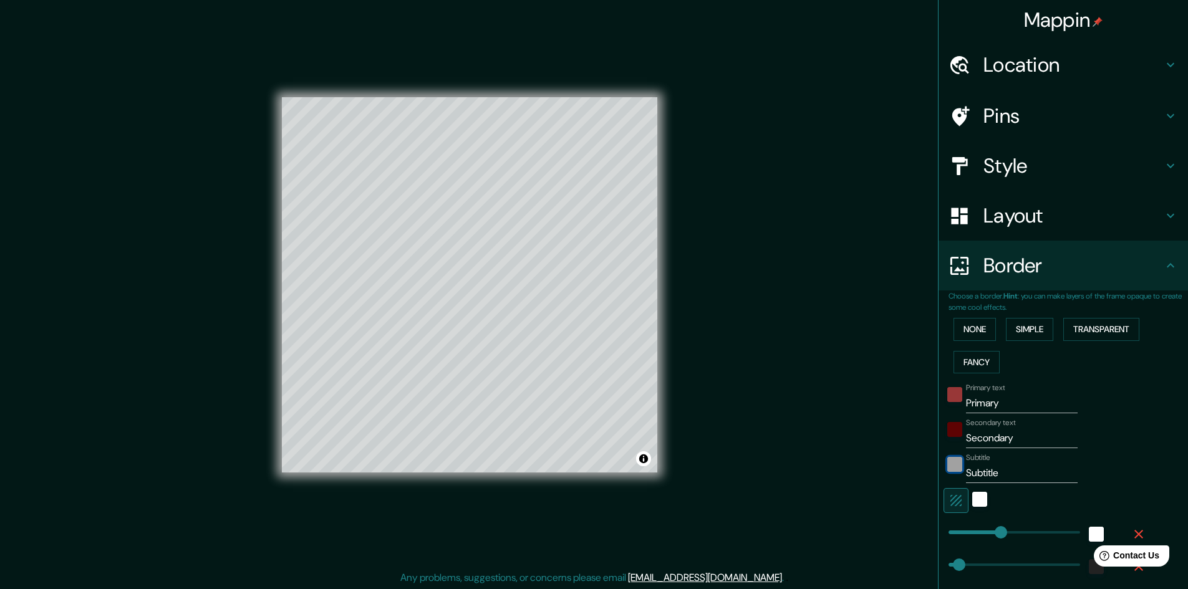
click at [948, 462] on div "color-222222" at bounding box center [955, 464] width 15 height 15
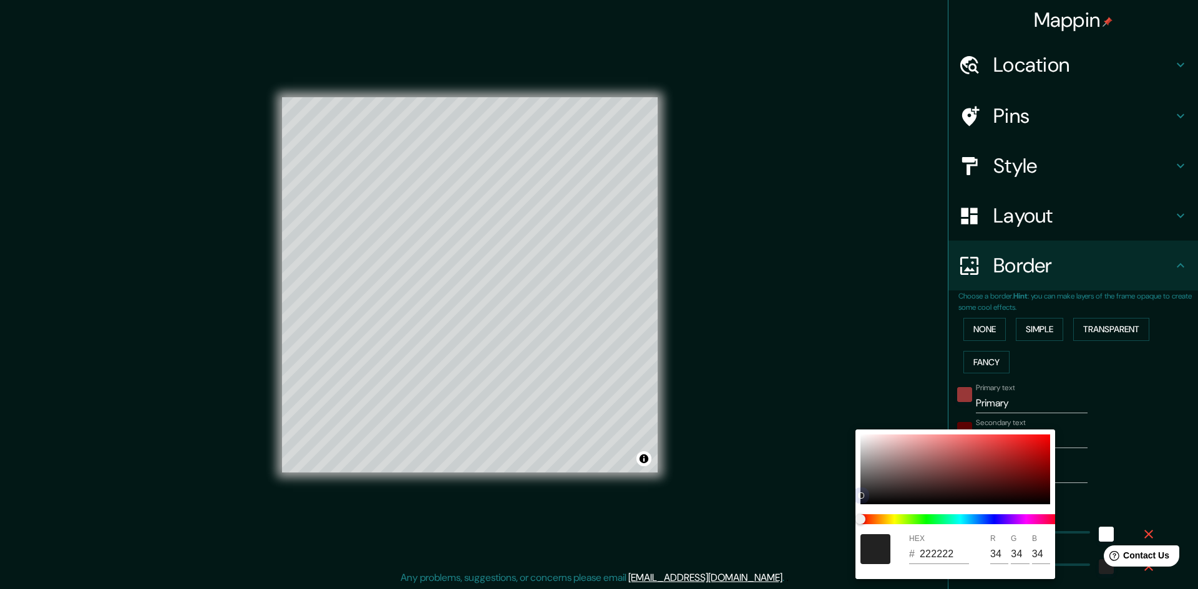
click at [861, 491] on div at bounding box center [955, 470] width 190 height 70
drag, startPoint x: 861, startPoint y: 491, endPoint x: 1044, endPoint y: 503, distance: 183.2
click at [1044, 503] on div at bounding box center [955, 470] width 190 height 70
click at [868, 560] on div at bounding box center [875, 550] width 30 height 30
click at [780, 292] on div at bounding box center [599, 294] width 1198 height 589
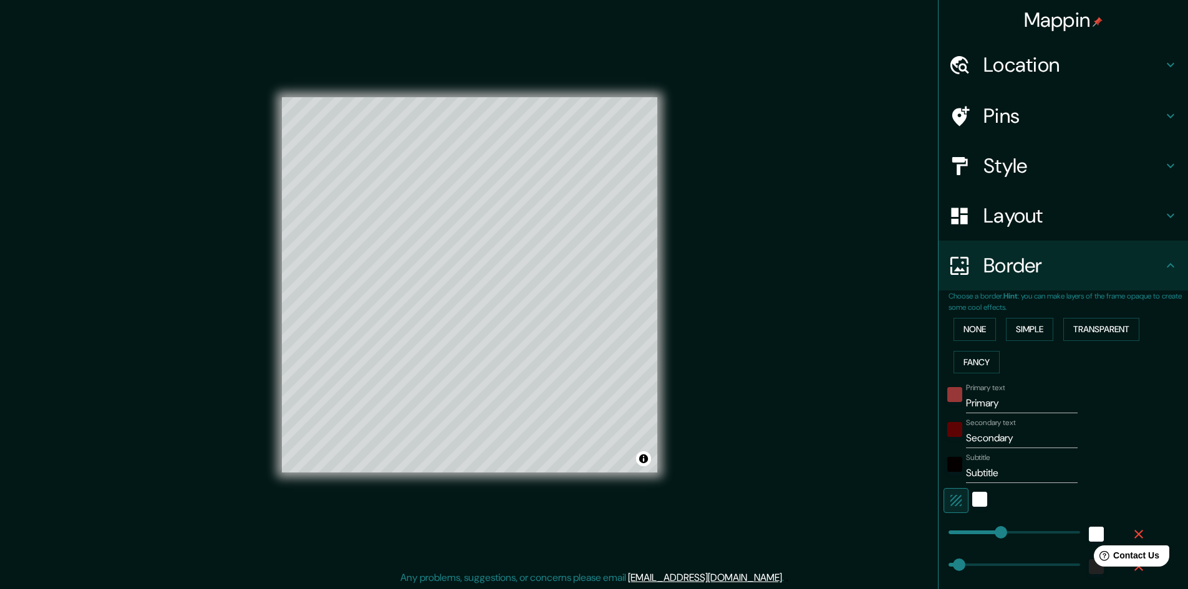
click at [1022, 211] on h4 "Layout" at bounding box center [1074, 215] width 180 height 25
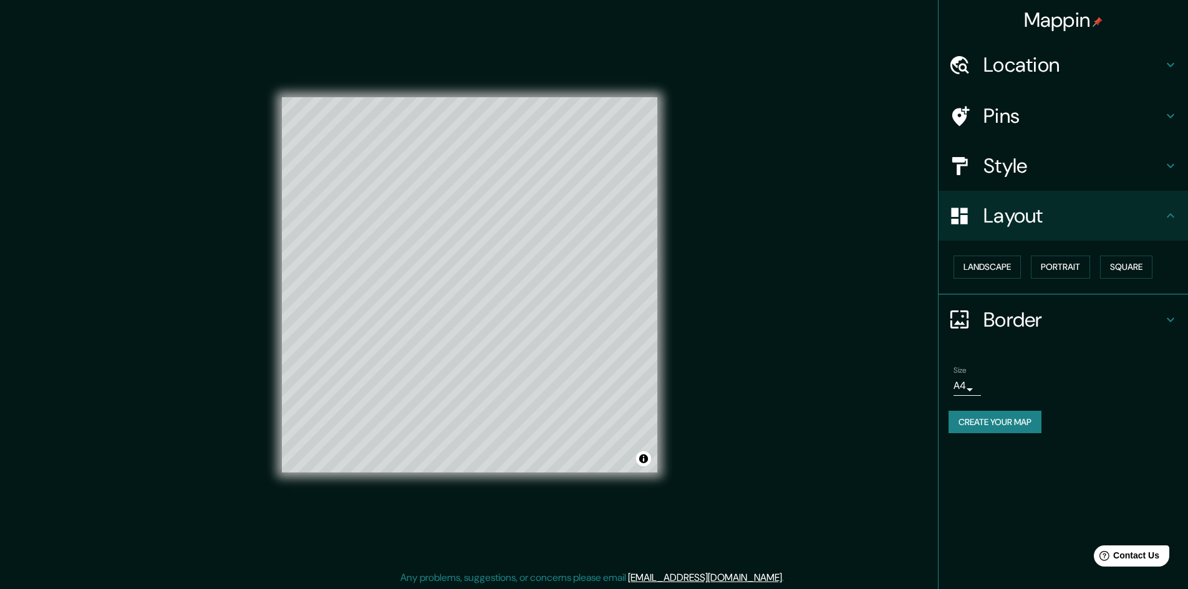
click at [1011, 157] on h4 "Style" at bounding box center [1074, 165] width 180 height 25
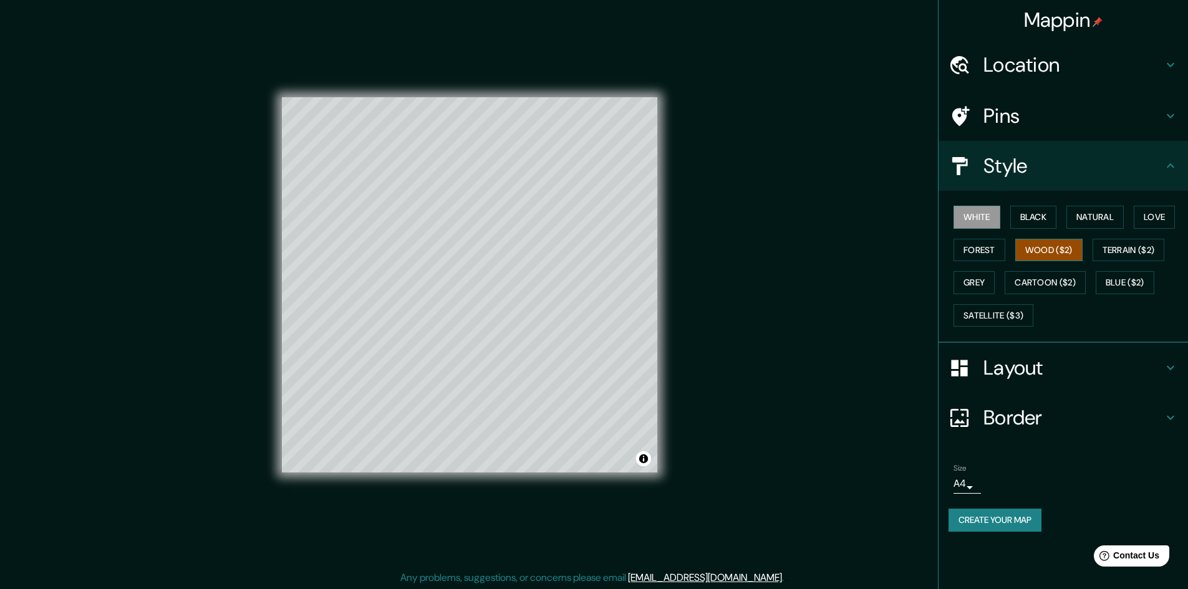
click at [1067, 243] on button "Wood ($2)" at bounding box center [1049, 250] width 67 height 23
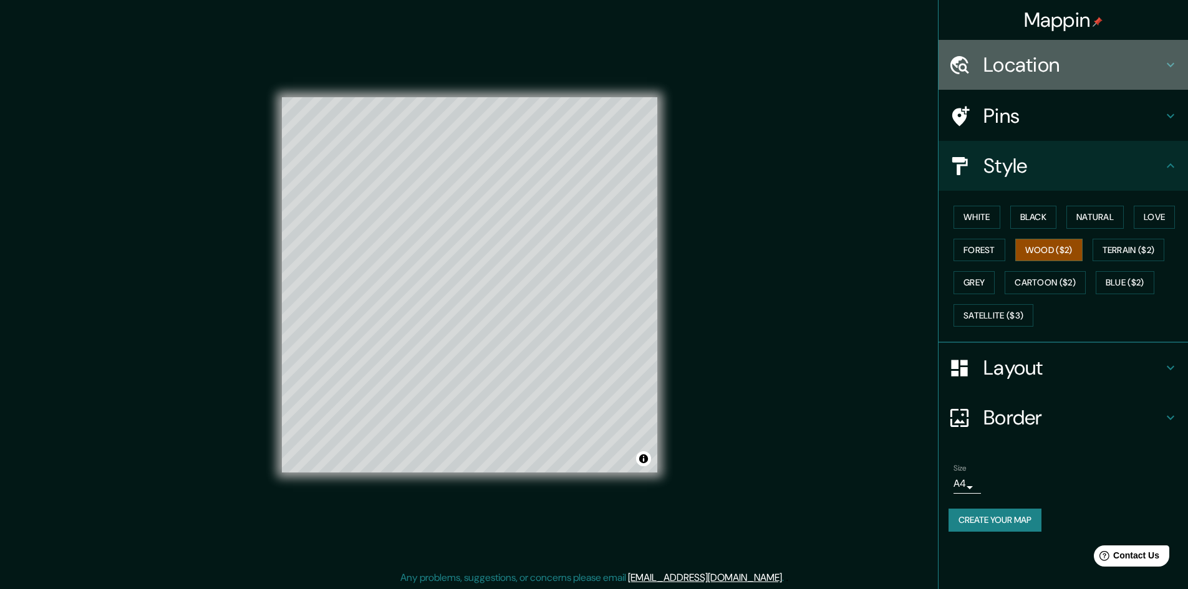
click at [1112, 79] on div "Location" at bounding box center [1064, 65] width 250 height 50
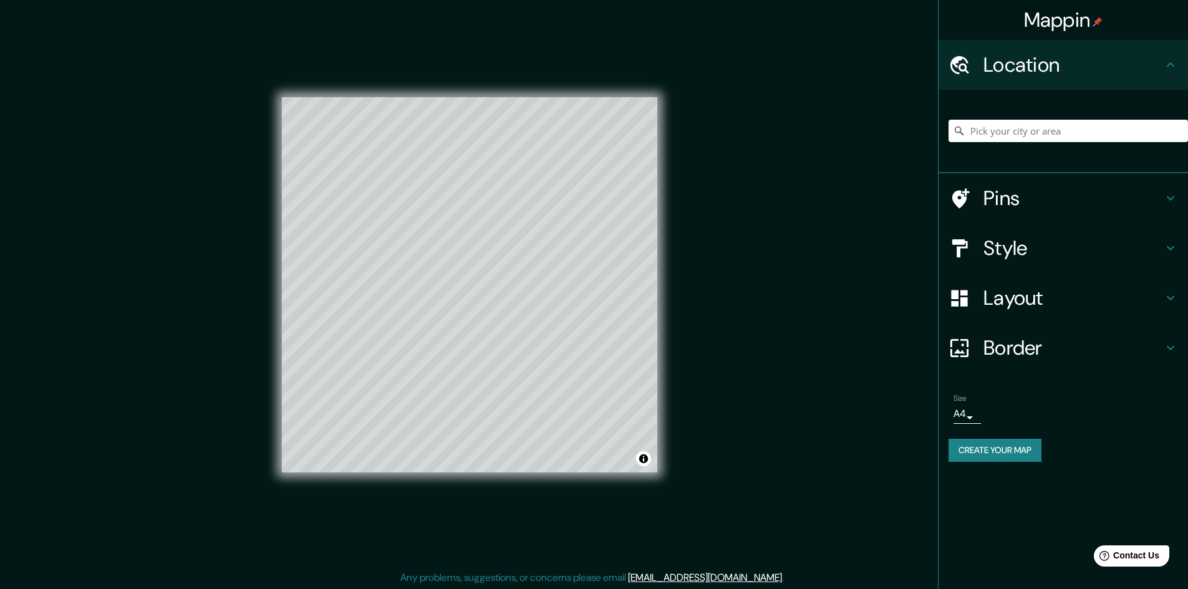
click at [991, 241] on h4 "Style" at bounding box center [1074, 248] width 180 height 25
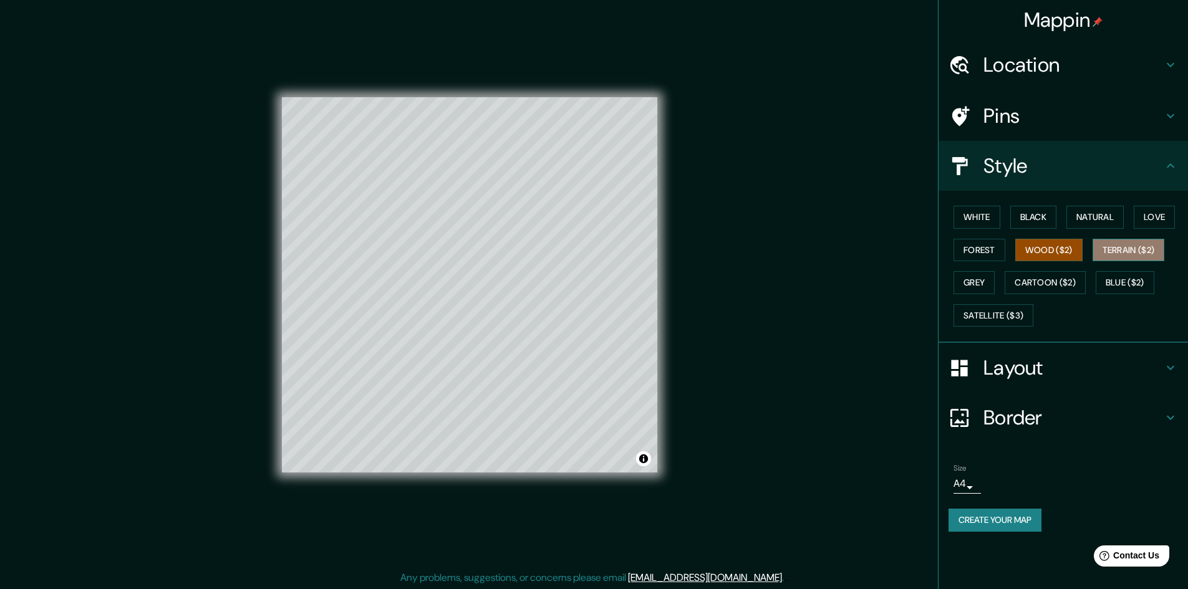
click at [1138, 247] on button "Terrain ($2)" at bounding box center [1129, 250] width 72 height 23
click at [1133, 284] on button "Blue ($2)" at bounding box center [1125, 282] width 59 height 23
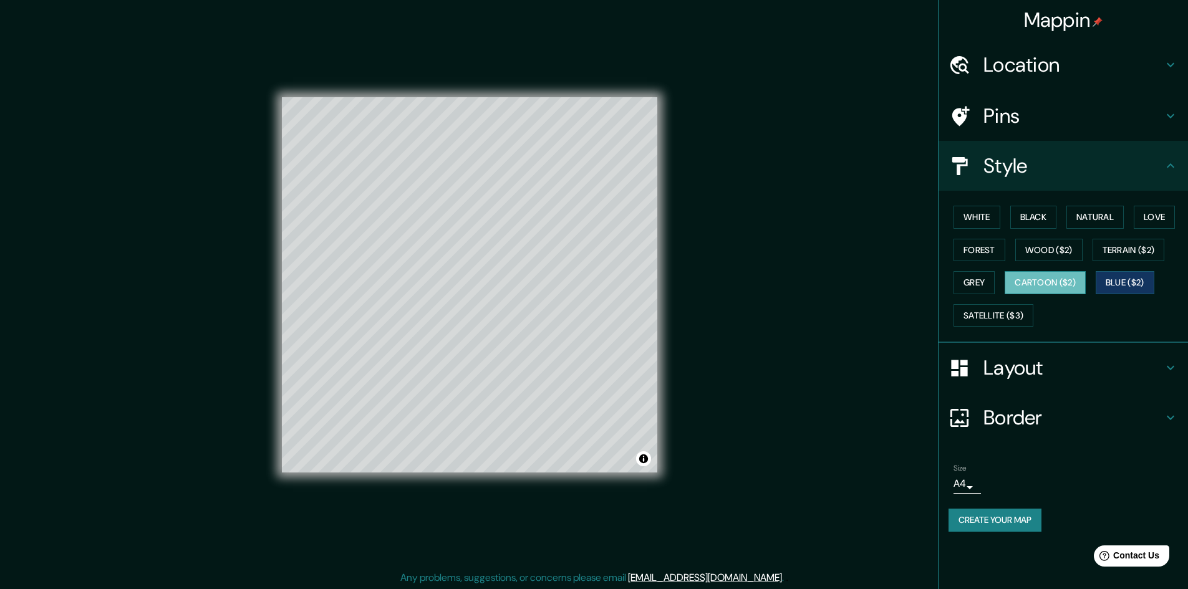
click at [1064, 288] on button "Cartoon ($2)" at bounding box center [1045, 282] width 81 height 23
click at [999, 286] on div "White Black Natural Love Forest Wood ($2) Terrain ($2) Grey Cartoon ($2) Blue (…" at bounding box center [1069, 266] width 240 height 131
click at [1032, 283] on button "Cartoon ($2)" at bounding box center [1045, 282] width 81 height 23
click at [1010, 307] on button "Satellite ($3)" at bounding box center [994, 315] width 80 height 23
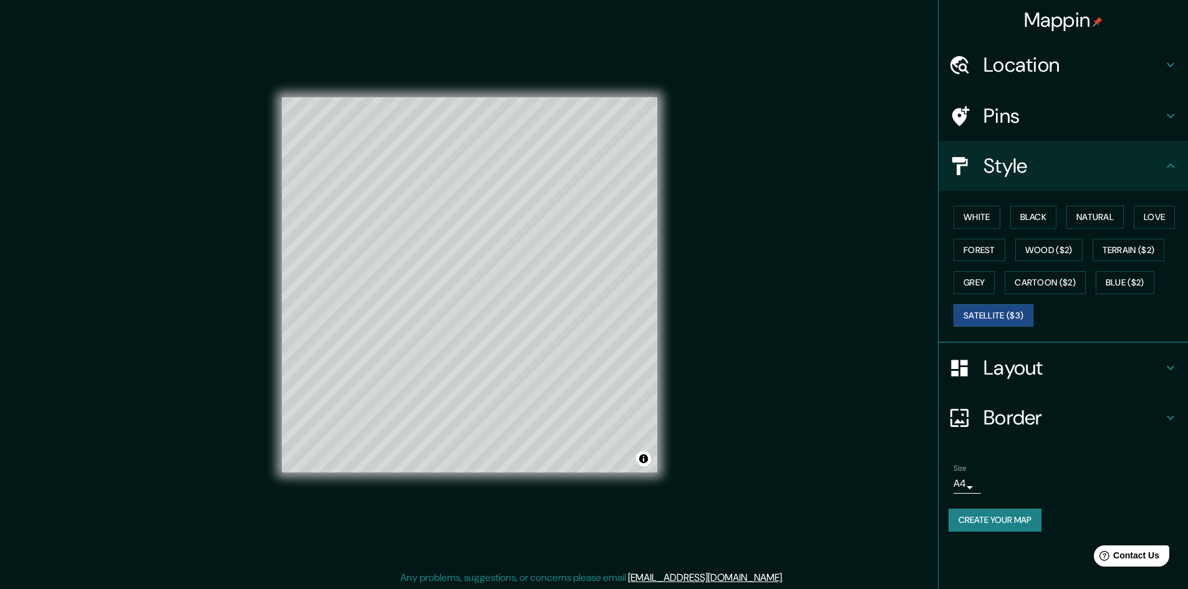
scroll to position [1, 0]
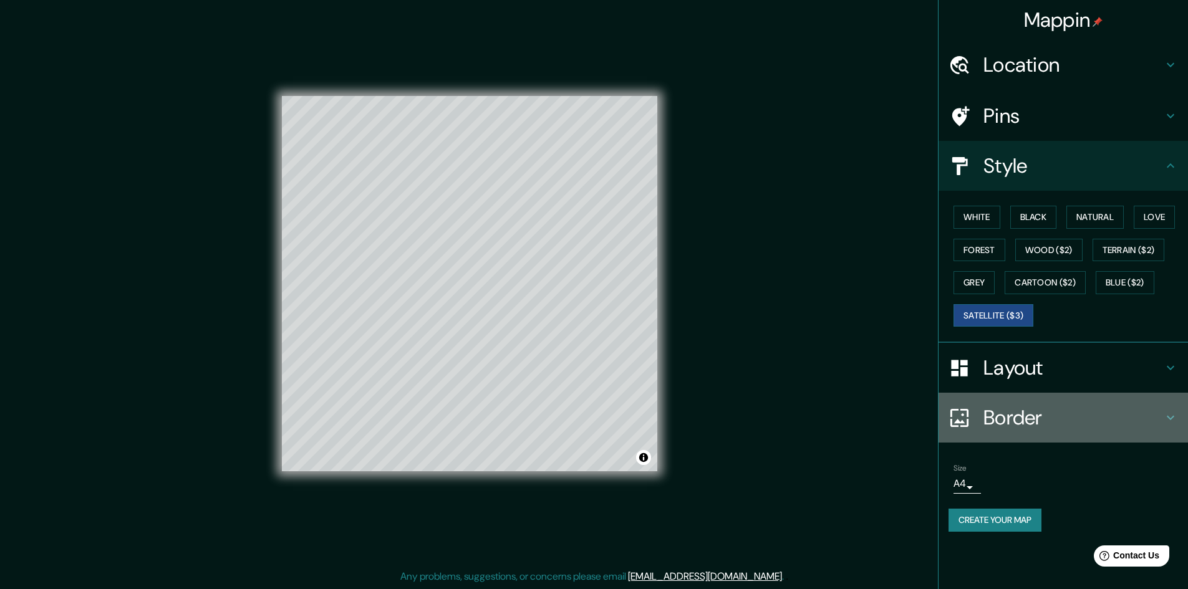
click at [1007, 416] on h4 "Border" at bounding box center [1074, 417] width 180 height 25
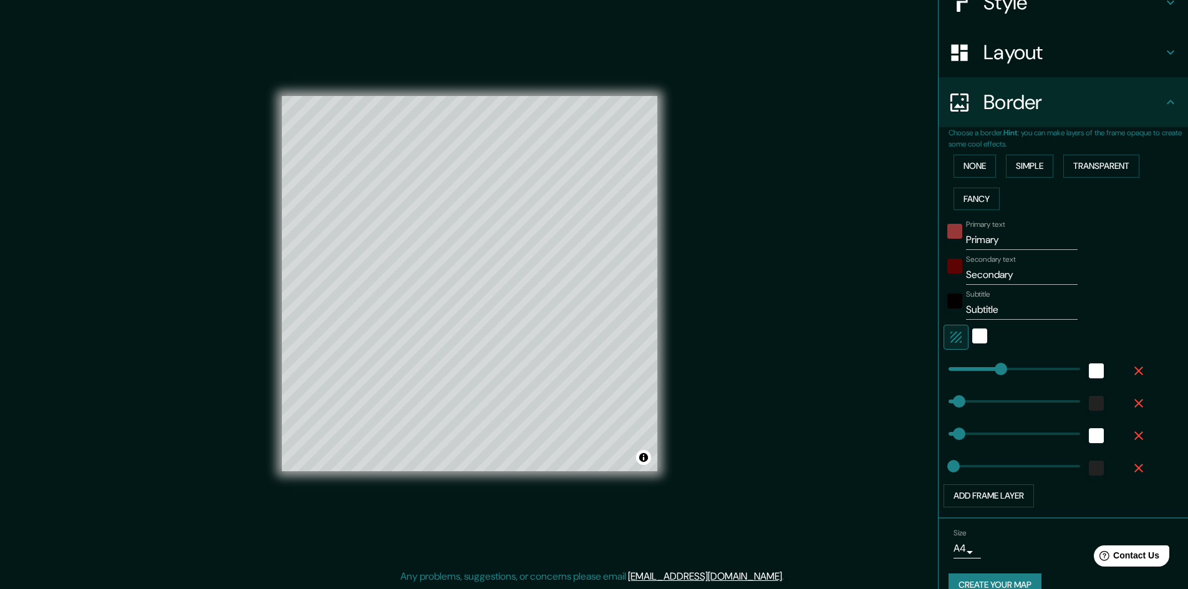
scroll to position [185, 0]
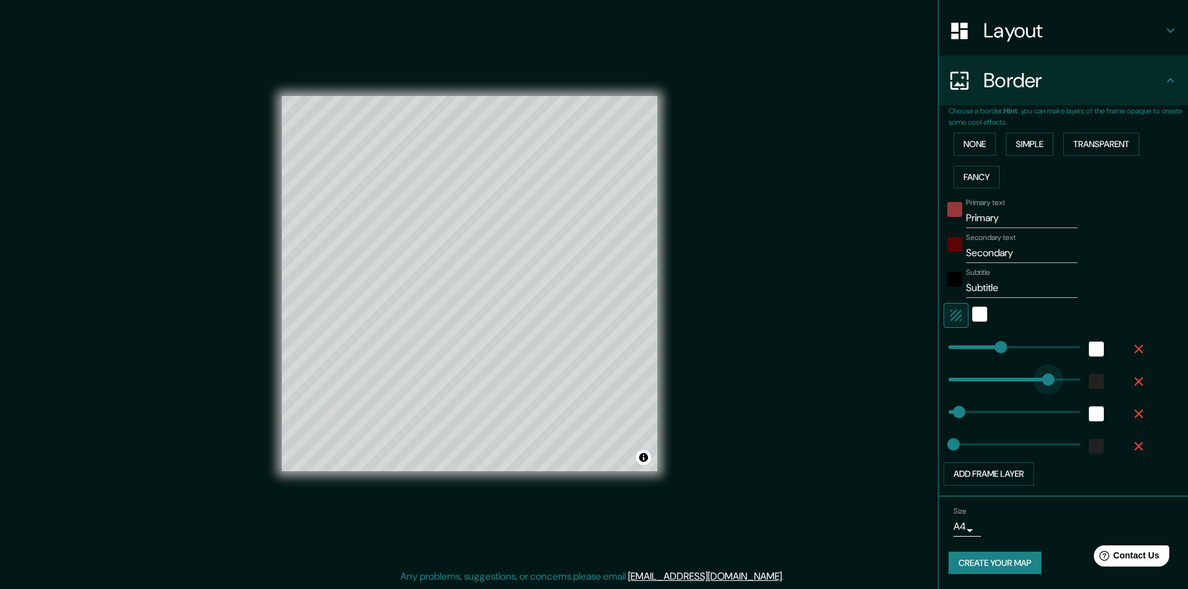
drag, startPoint x: 951, startPoint y: 379, endPoint x: 1039, endPoint y: 377, distance: 88.6
drag, startPoint x: 1041, startPoint y: 379, endPoint x: 916, endPoint y: 379, distance: 124.8
drag, startPoint x: 939, startPoint y: 412, endPoint x: 1015, endPoint y: 400, distance: 76.3
drag, startPoint x: 1012, startPoint y: 405, endPoint x: 934, endPoint y: 414, distance: 78.5
drag, startPoint x: 990, startPoint y: 351, endPoint x: 1075, endPoint y: 346, distance: 85.6
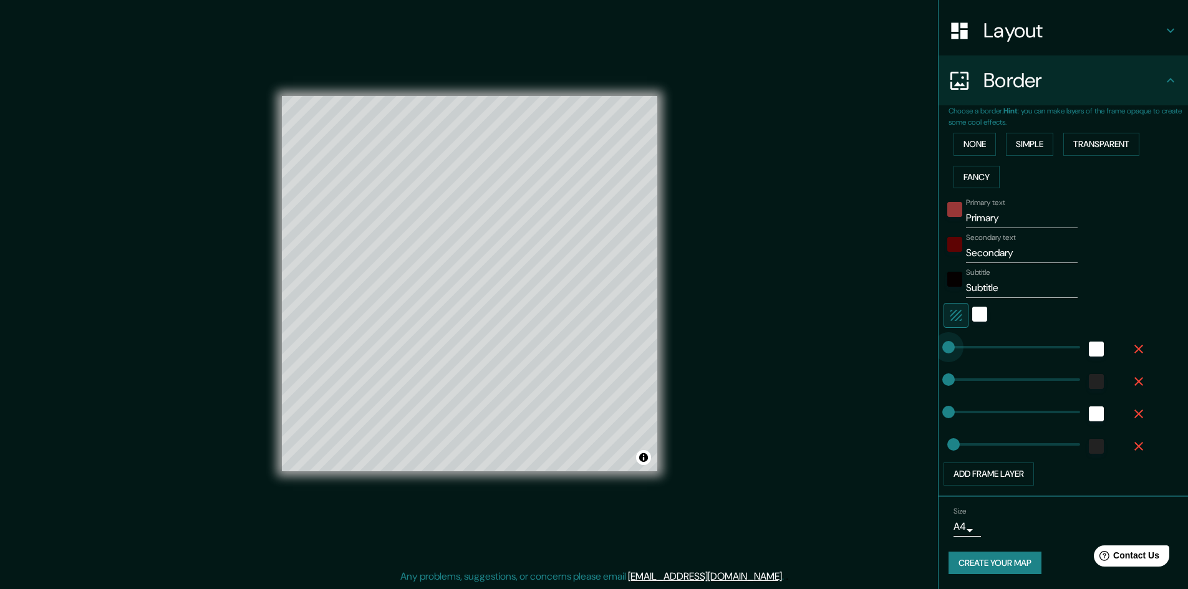
drag, startPoint x: 1075, startPoint y: 346, endPoint x: 836, endPoint y: 347, distance: 239.5
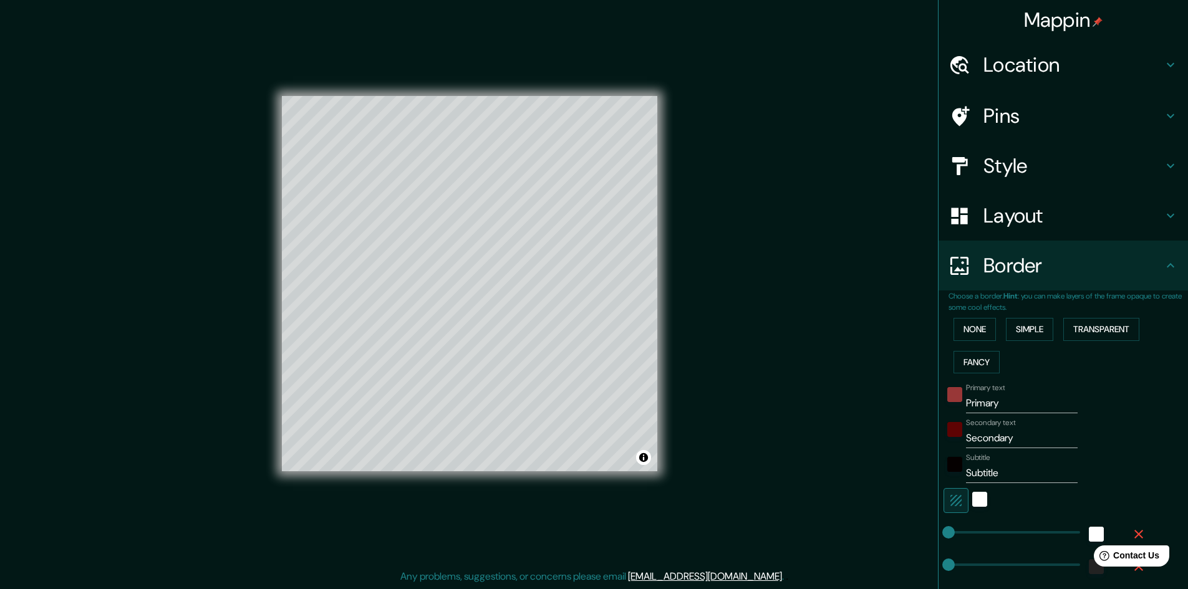
scroll to position [0, 0]
click at [1049, 216] on h4 "Layout" at bounding box center [1074, 215] width 180 height 25
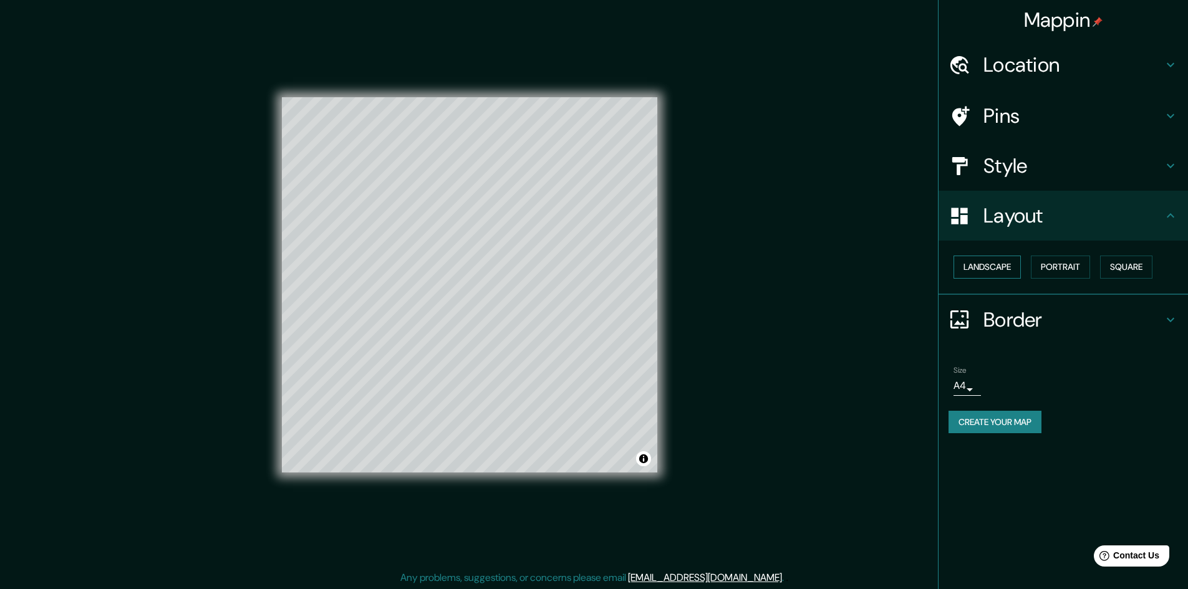
click at [1013, 264] on button "Landscape" at bounding box center [987, 267] width 67 height 23
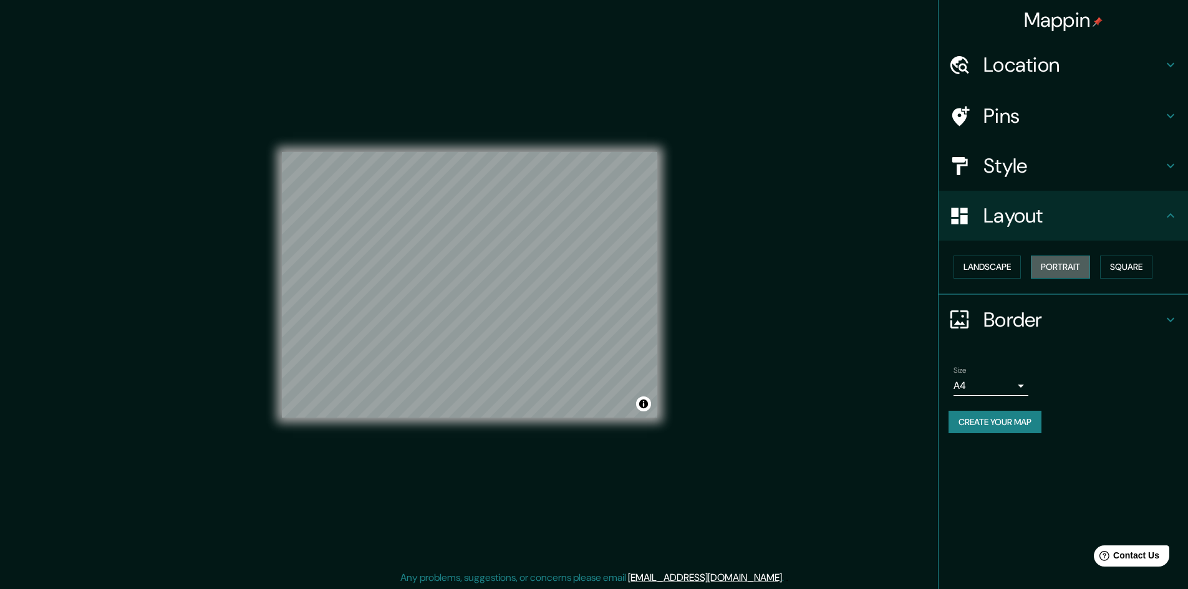
click at [1065, 258] on button "Portrait" at bounding box center [1060, 267] width 59 height 23
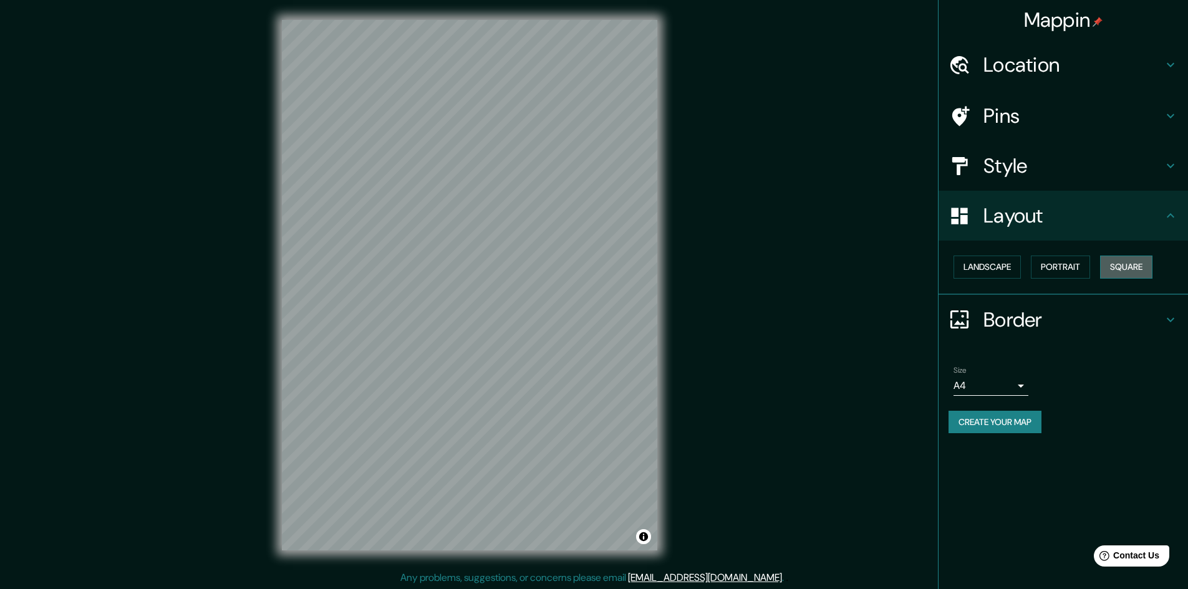
click at [1152, 272] on button "Square" at bounding box center [1126, 267] width 52 height 23
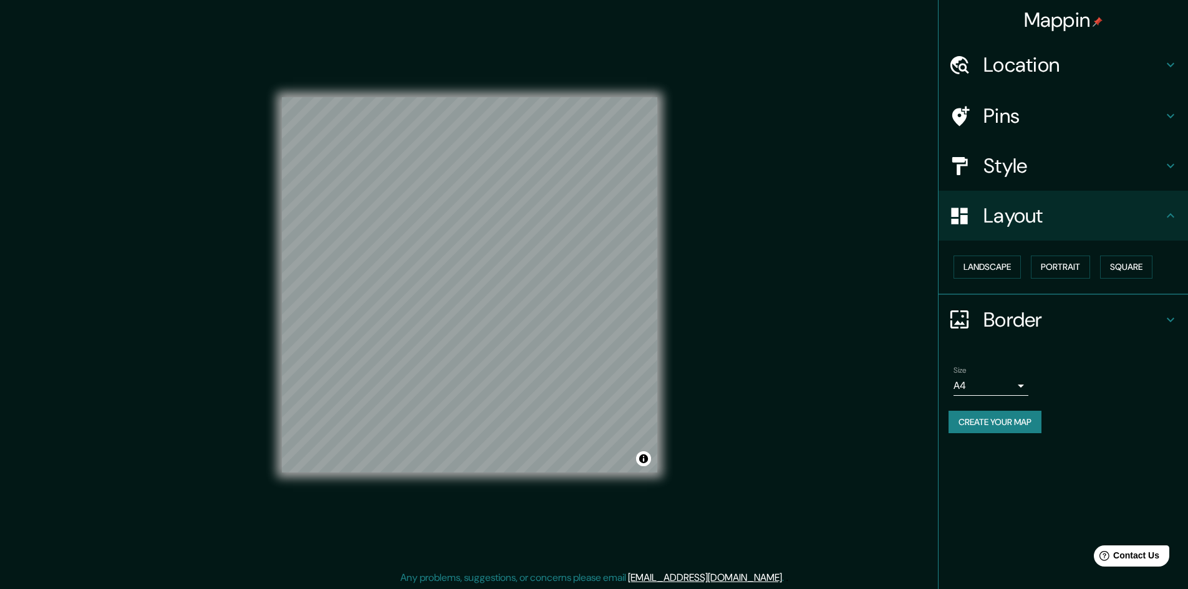
click at [947, 268] on div "Landscape [GEOGRAPHIC_DATA]" at bounding box center [1064, 268] width 250 height 54
click at [984, 265] on button "Landscape" at bounding box center [987, 267] width 67 height 23
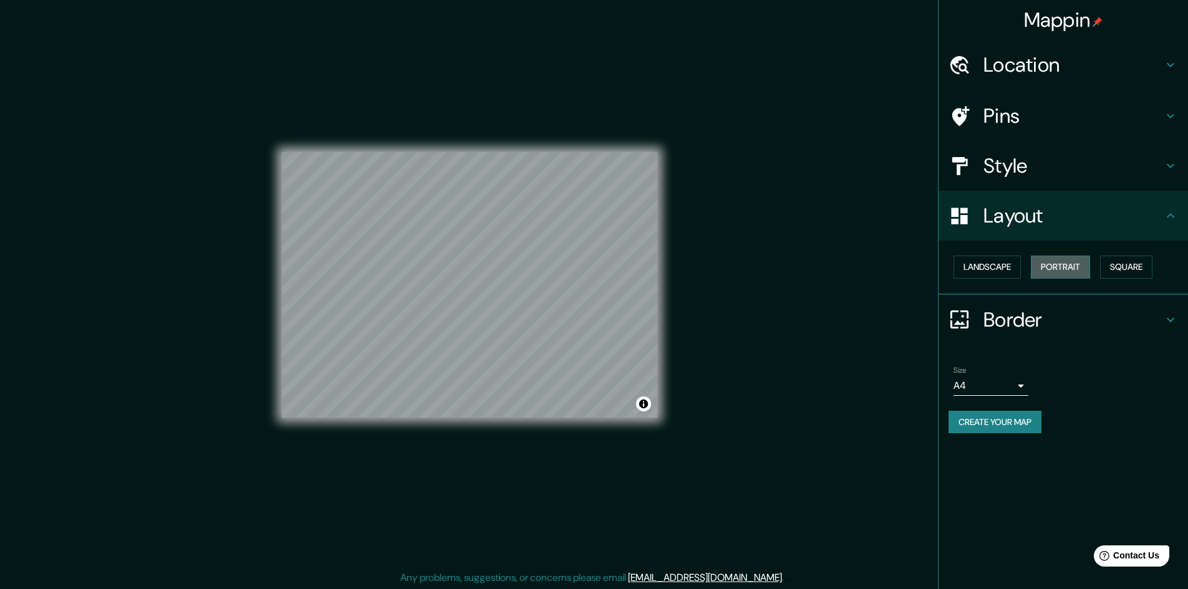
click at [1047, 265] on button "Portrait" at bounding box center [1060, 267] width 59 height 23
